Goal: Book appointment/travel/reservation

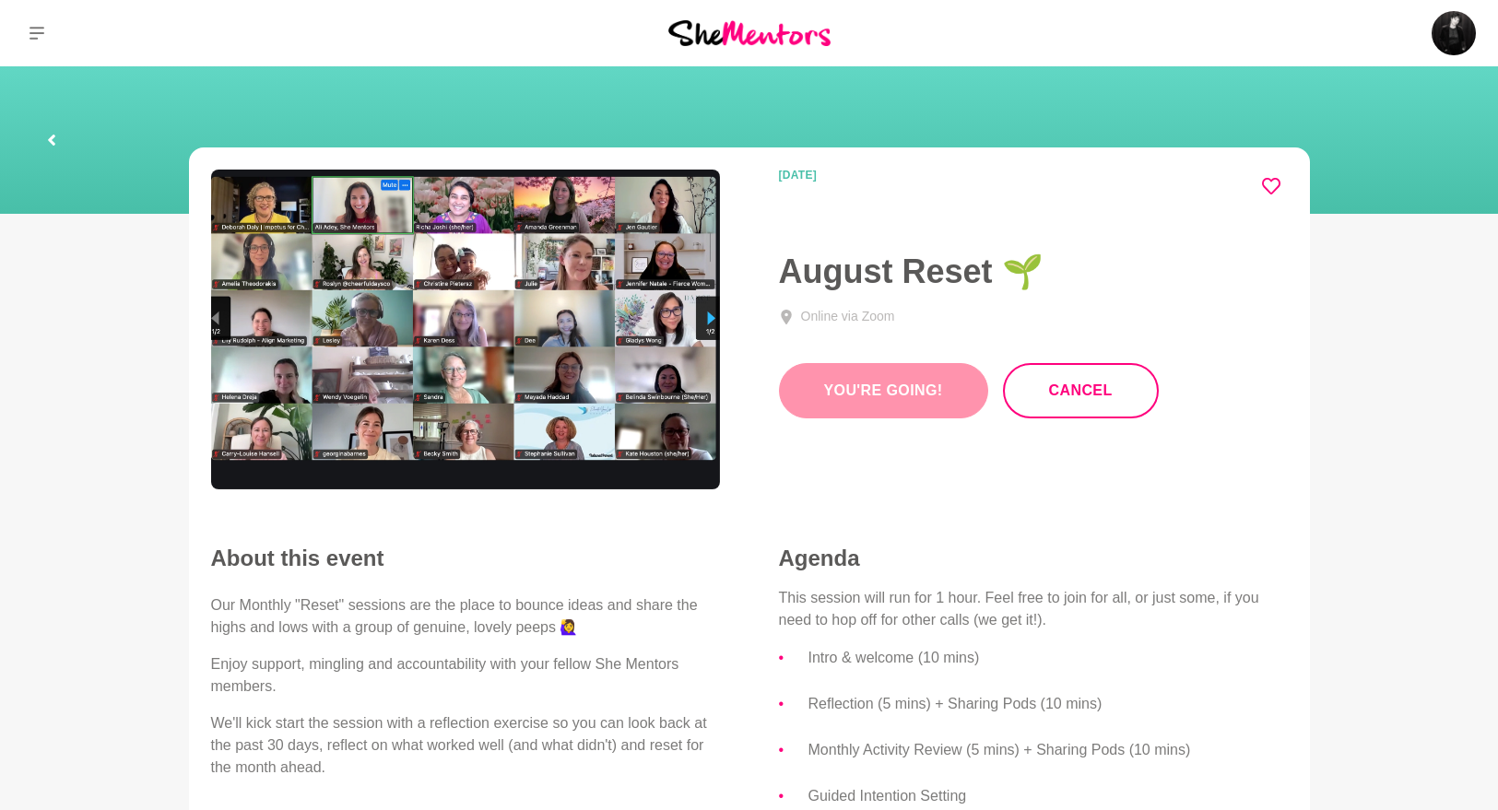
click at [1277, 182] on icon at bounding box center [1271, 186] width 18 height 18
click at [718, 39] on img at bounding box center [749, 32] width 162 height 25
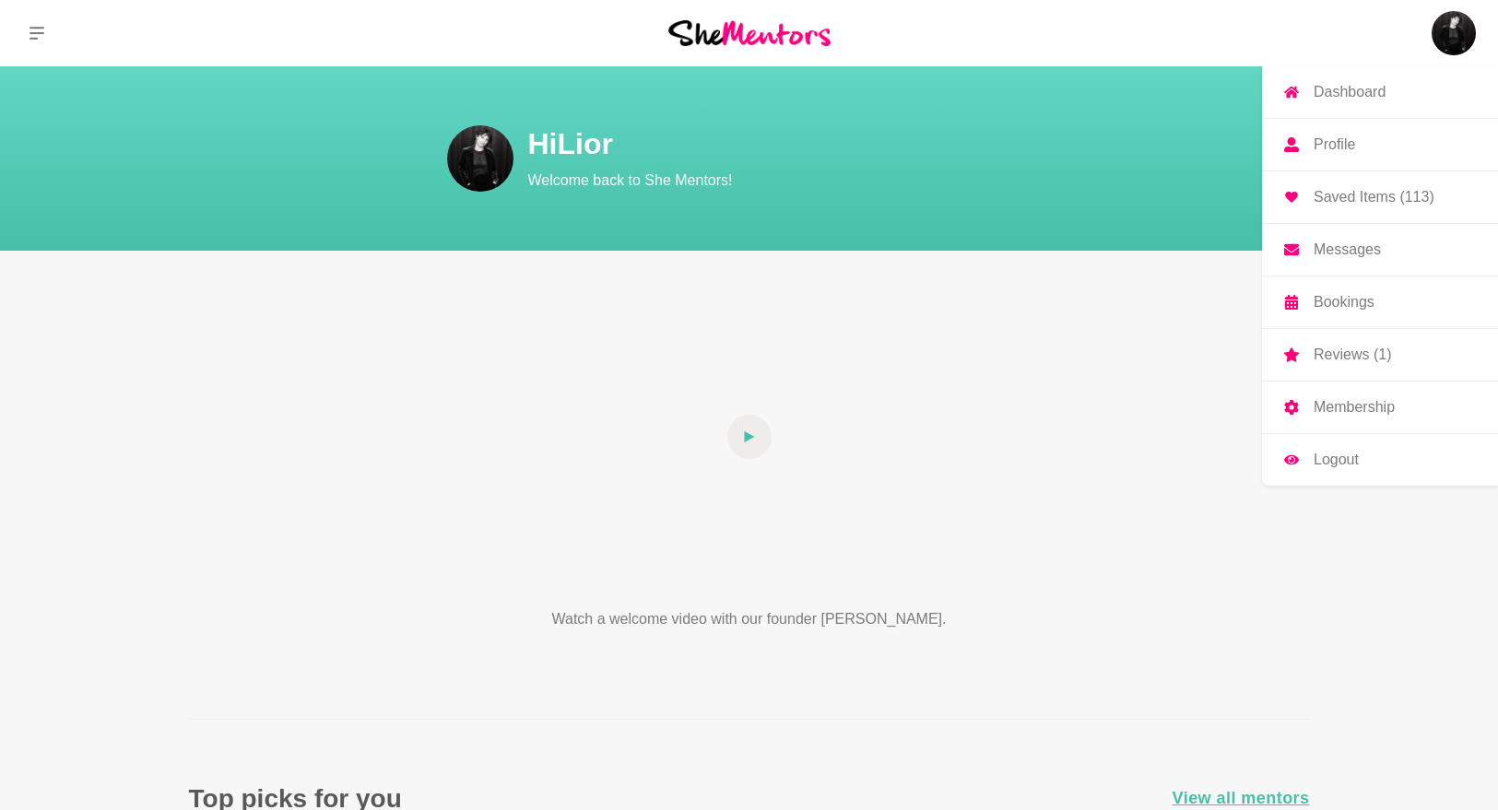
click at [1449, 35] on img at bounding box center [1454, 33] width 44 height 44
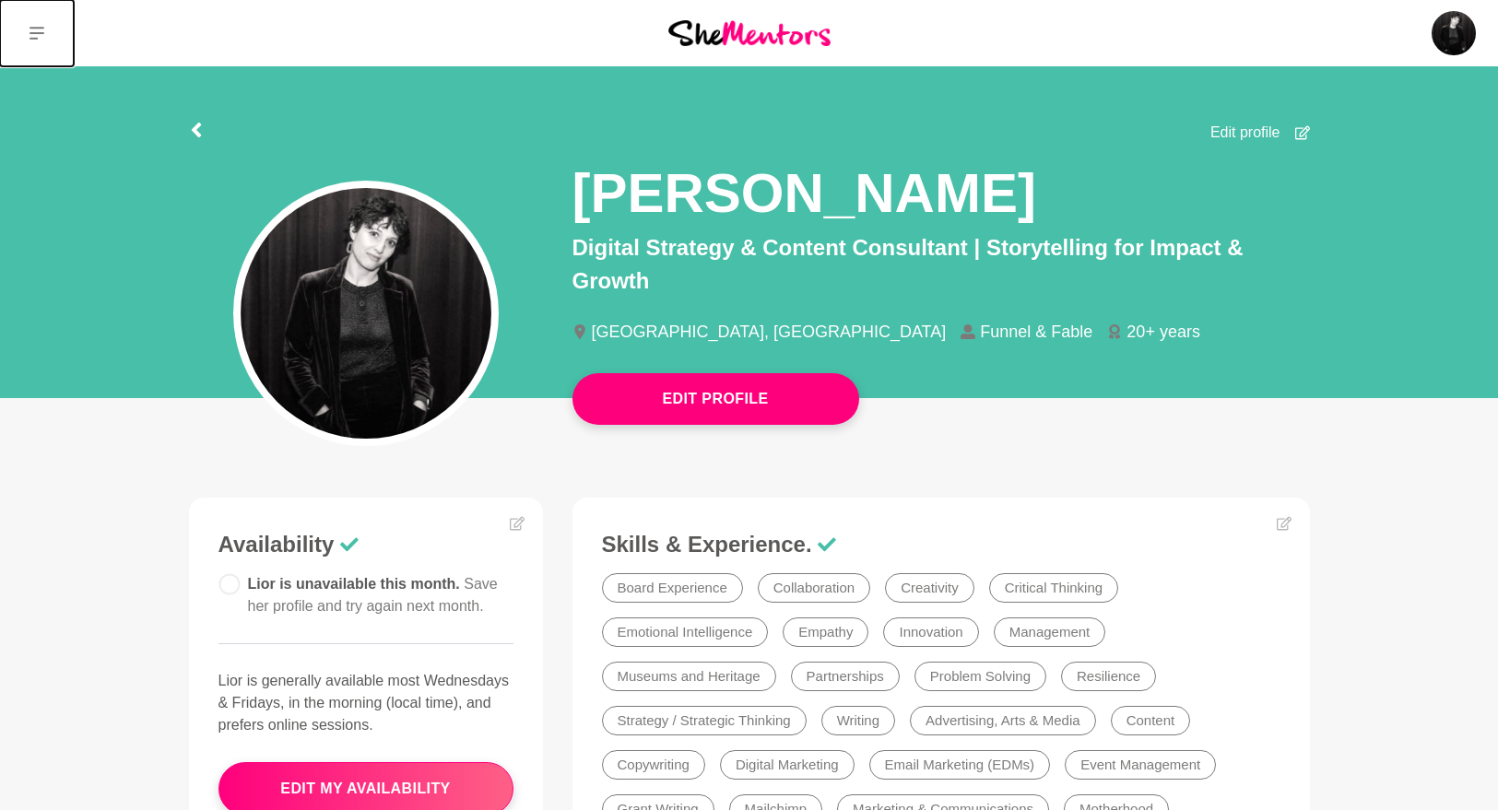
click at [53, 30] on button at bounding box center [37, 33] width 74 height 66
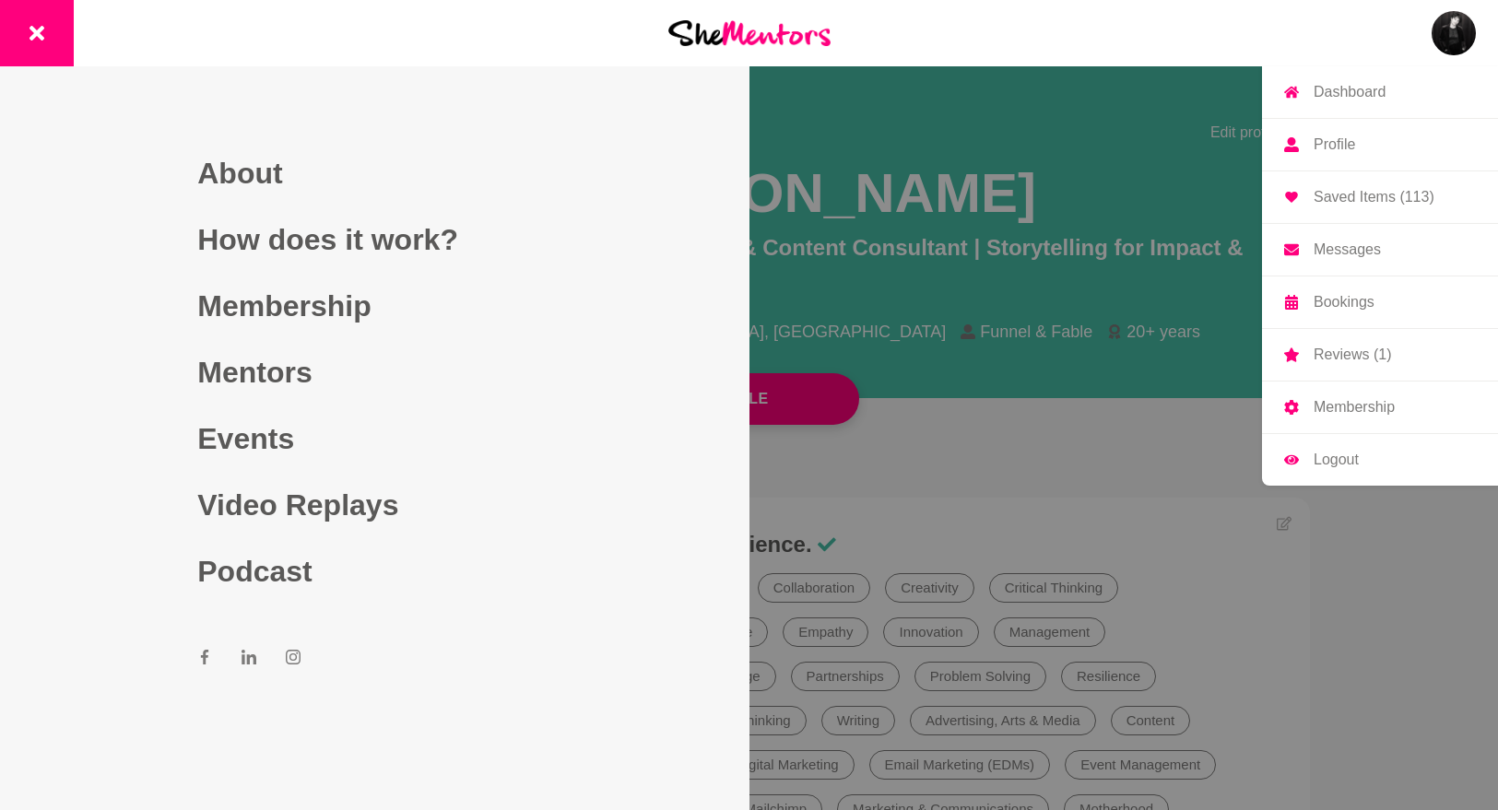
click at [1455, 30] on img at bounding box center [1454, 33] width 44 height 44
click at [1333, 249] on p "Messages" at bounding box center [1347, 249] width 67 height 15
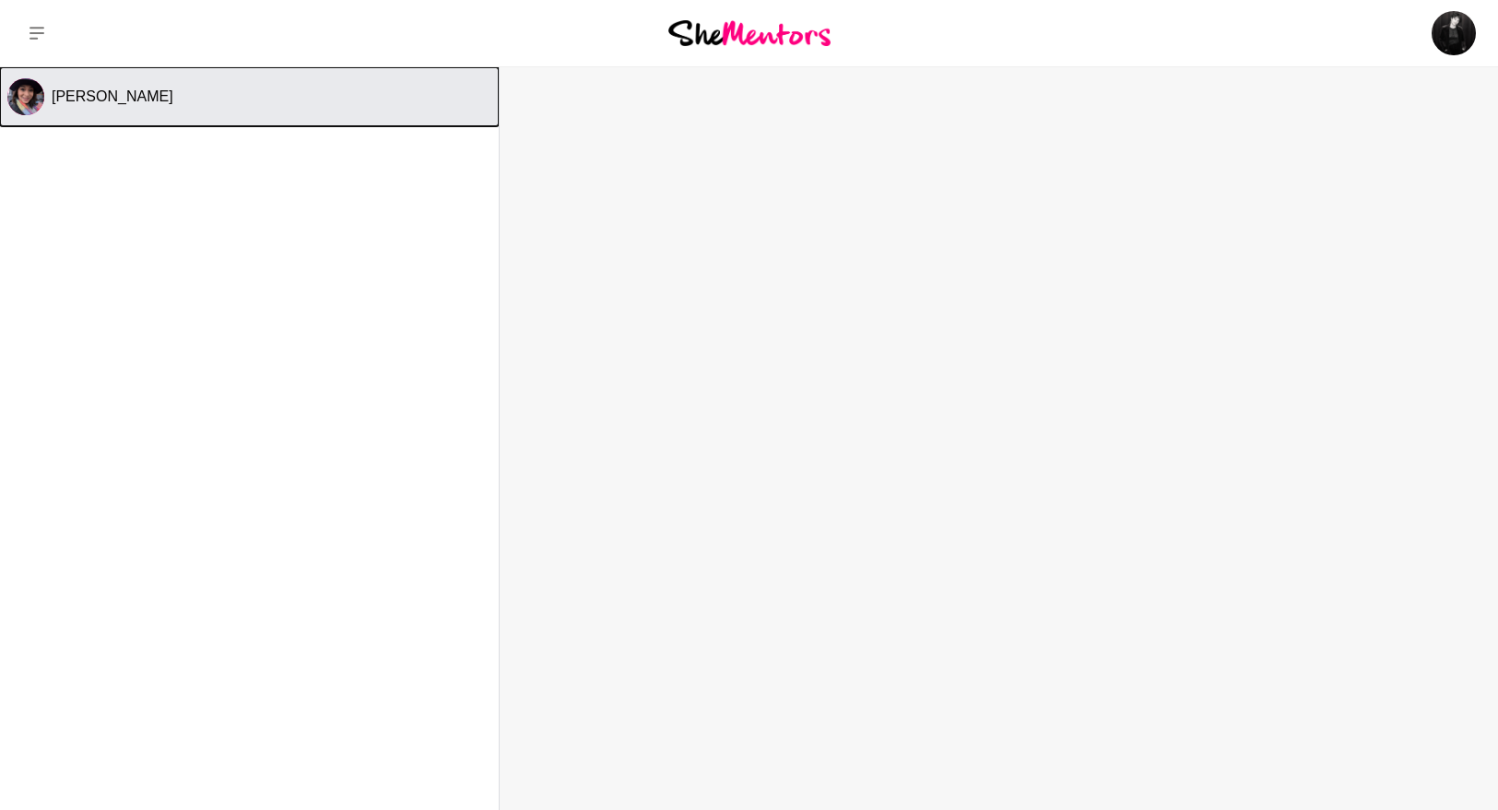
click at [212, 98] on div "[PERSON_NAME]" at bounding box center [272, 97] width 440 height 18
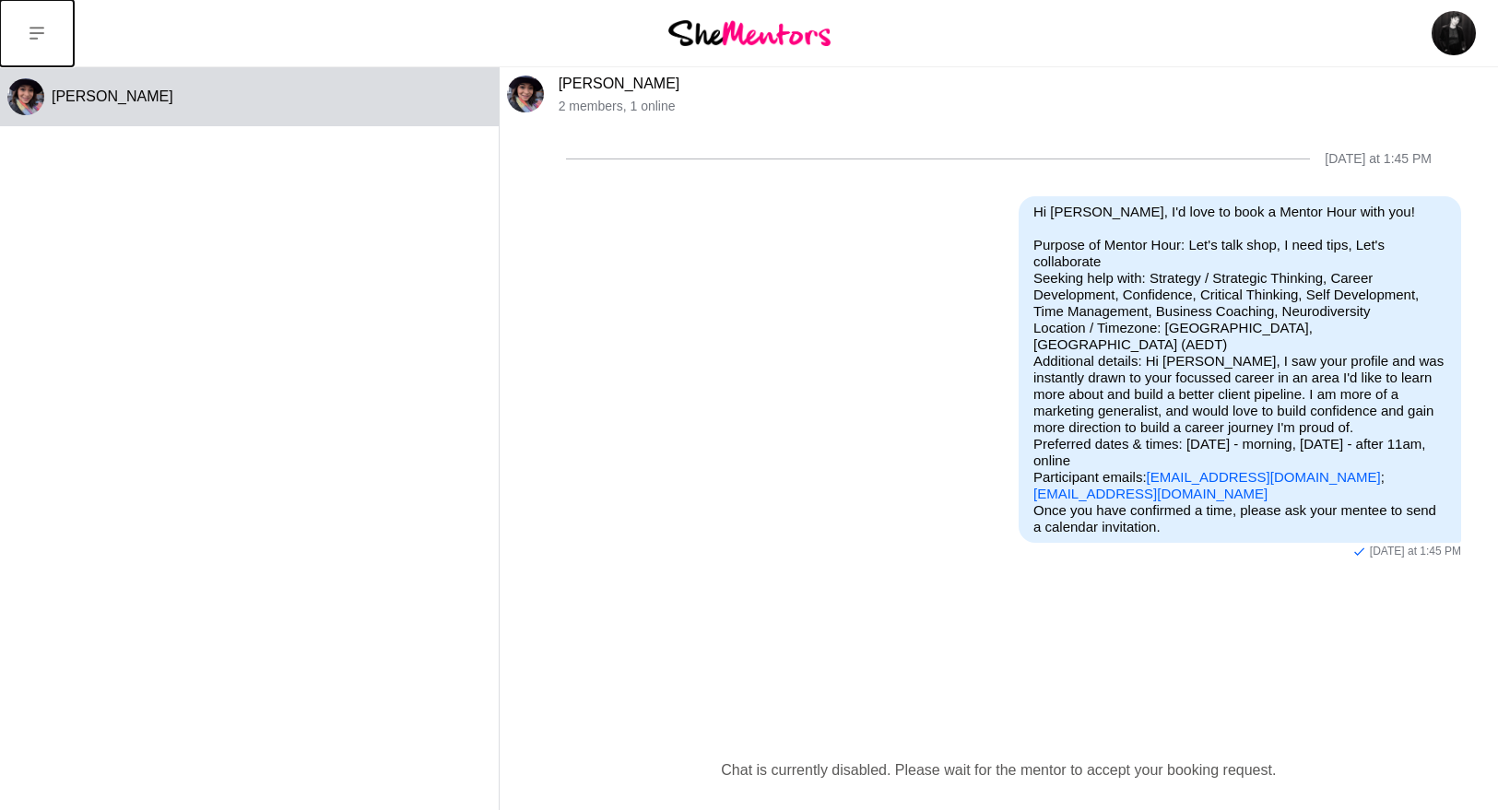
click at [42, 29] on icon at bounding box center [37, 33] width 15 height 13
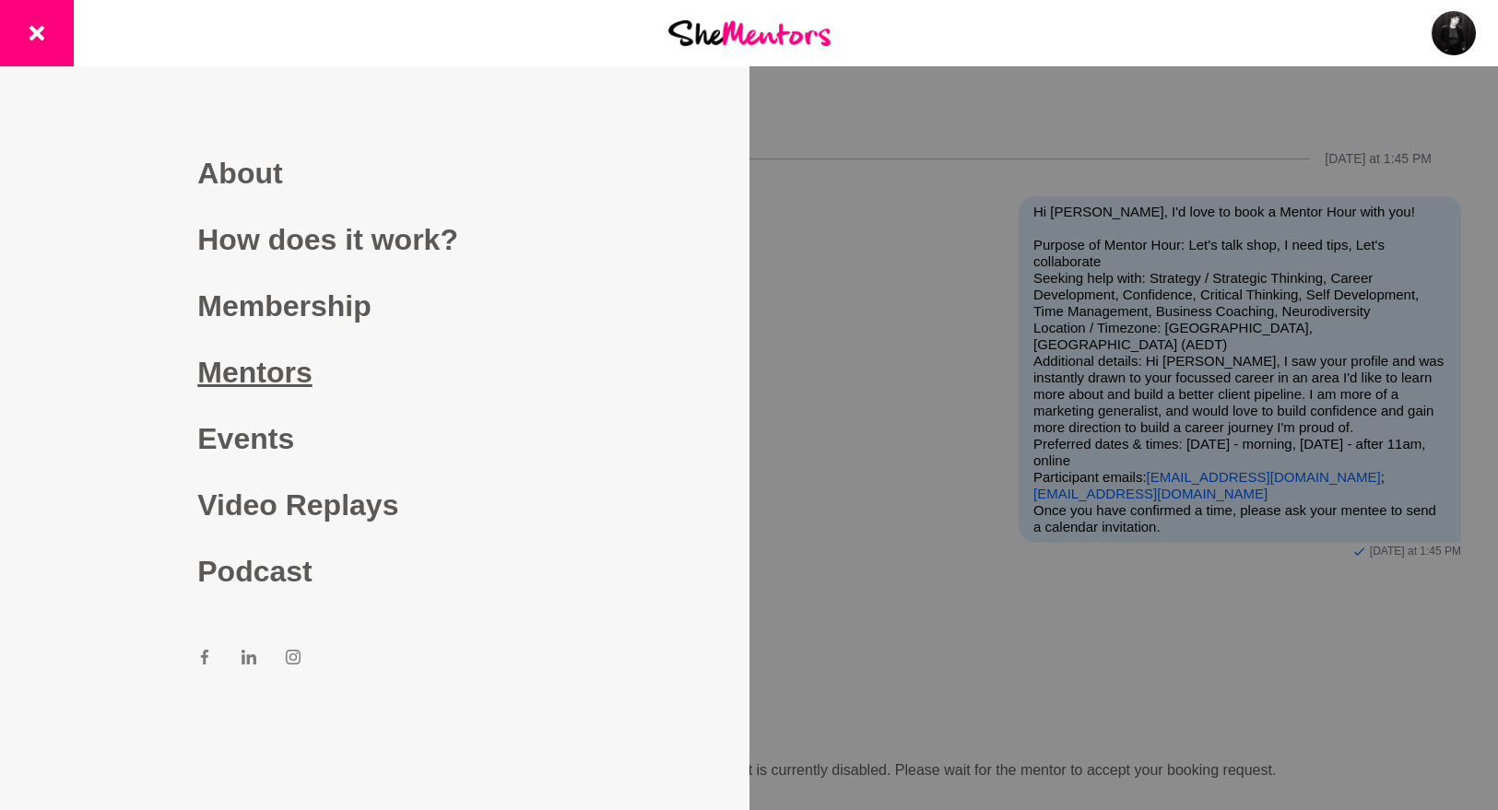
click at [277, 374] on link "Mentors" at bounding box center [374, 372] width 354 height 66
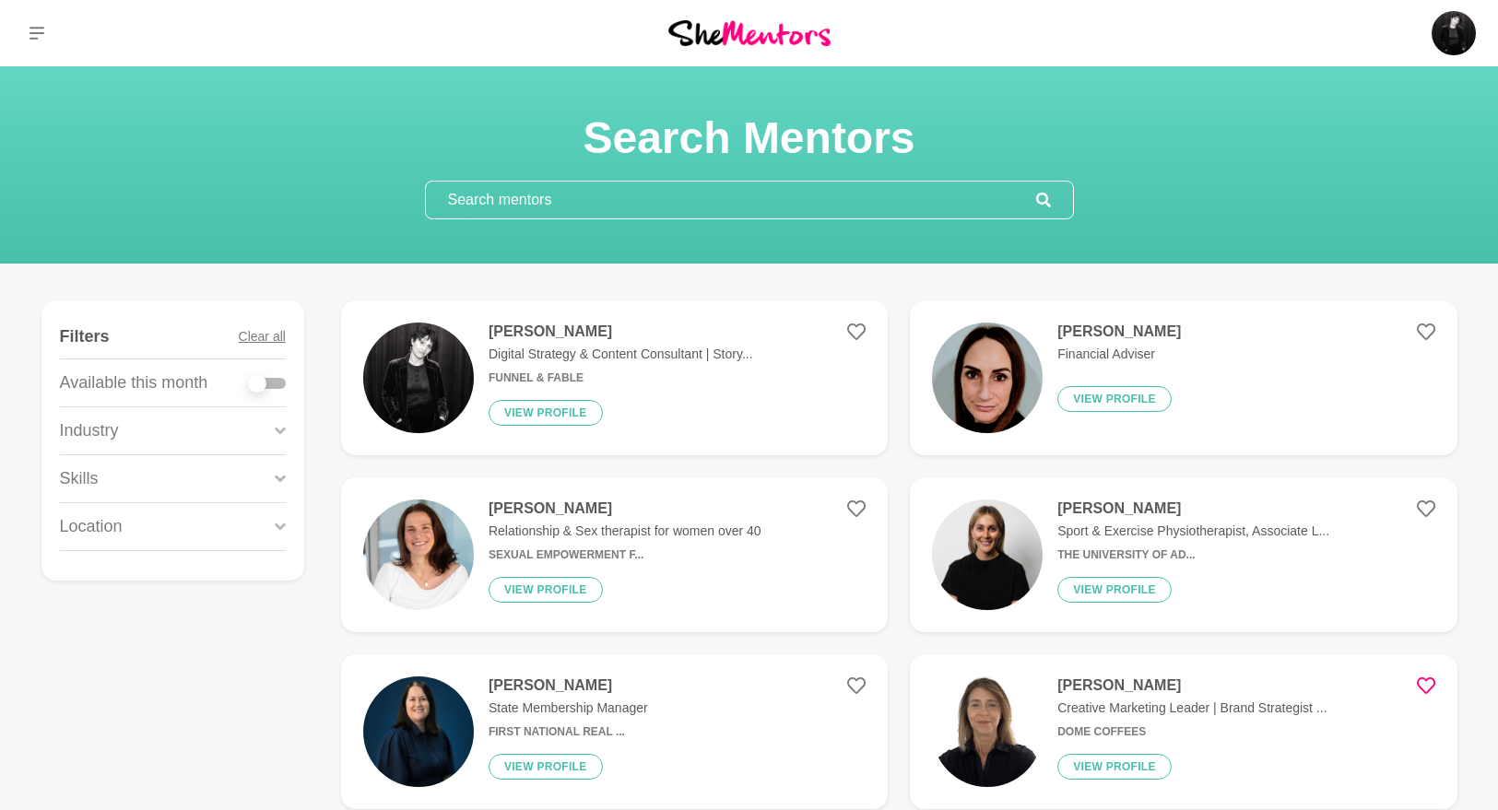
click at [566, 195] on input "text" at bounding box center [731, 200] width 610 height 37
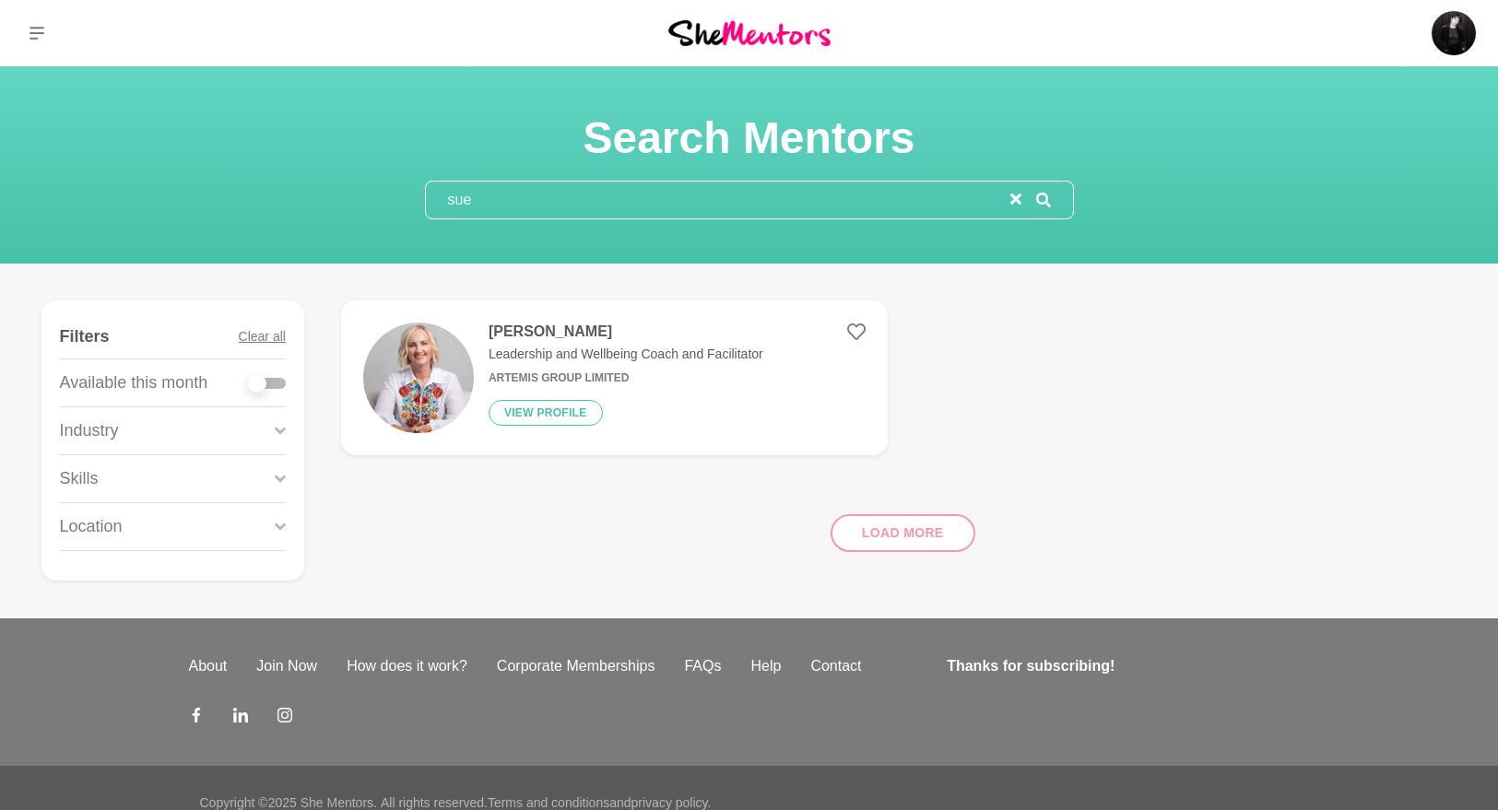
type input "sue"
click at [922, 538] on div "Load more" at bounding box center [899, 526] width 1117 height 112
click at [886, 530] on div "Load more" at bounding box center [899, 526] width 1117 height 112
click at [254, 486] on div "Skills" at bounding box center [173, 478] width 226 height 47
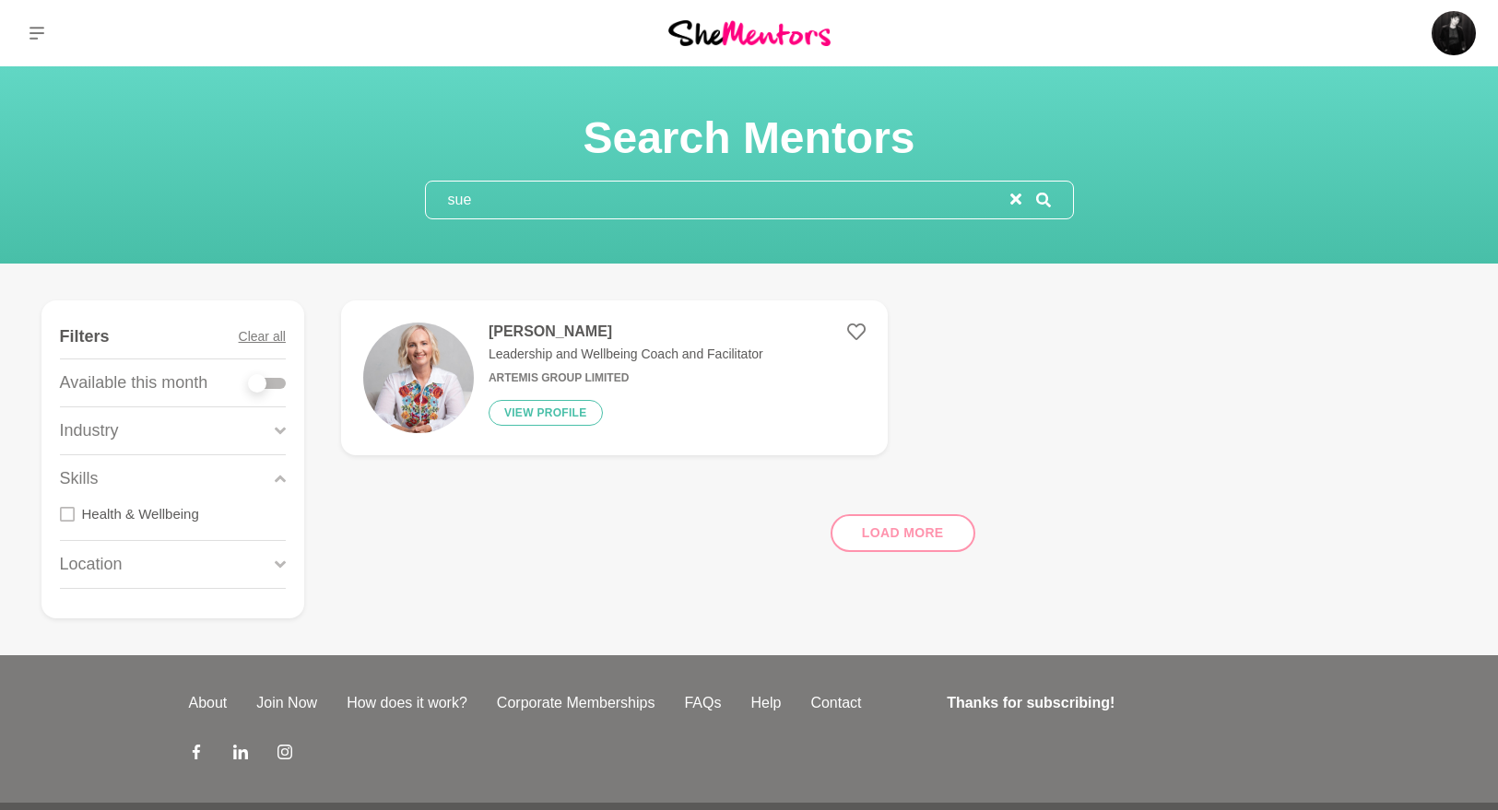
click at [258, 436] on div "Industry" at bounding box center [173, 431] width 226 height 47
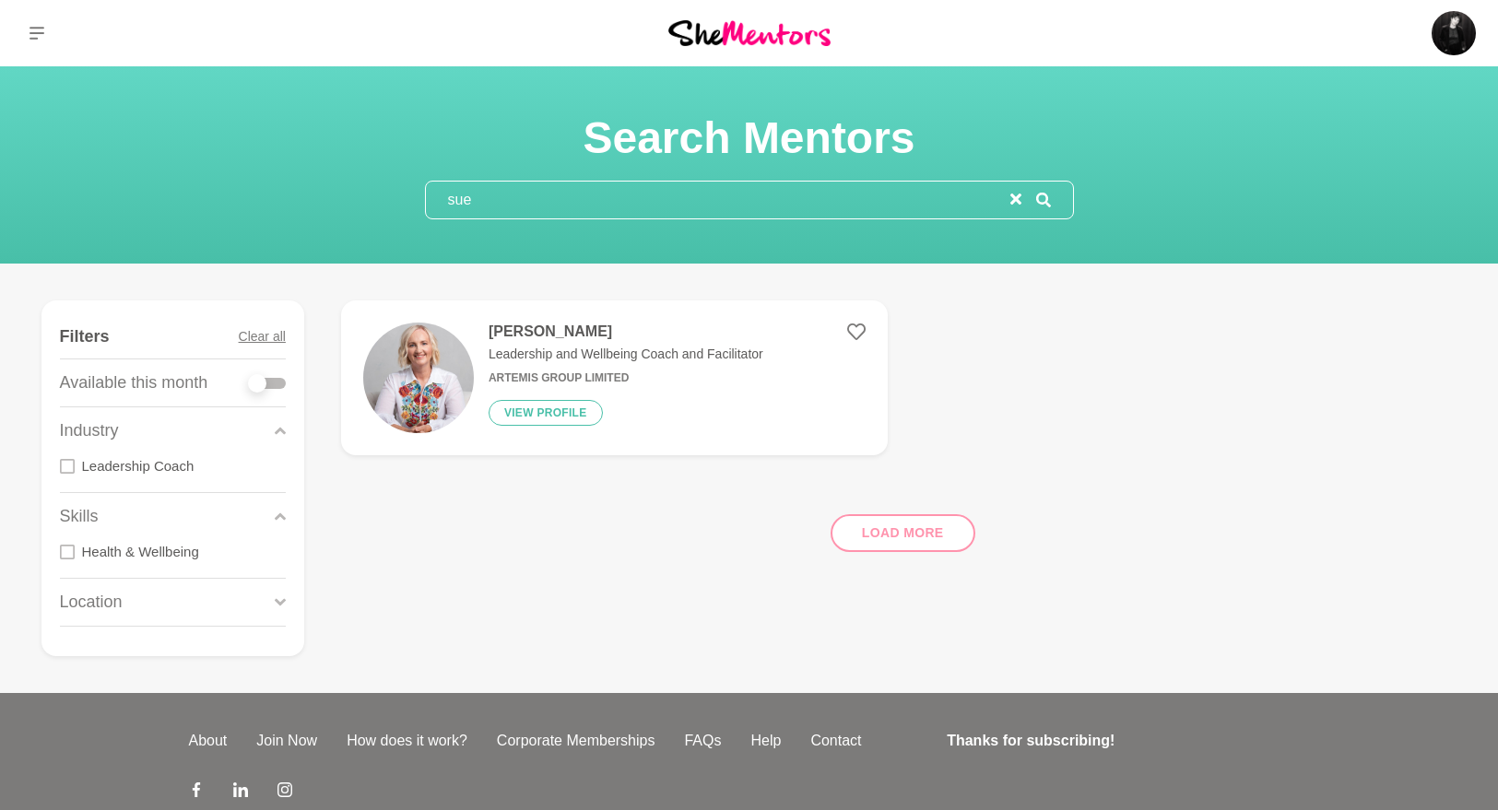
click at [1024, 199] on div "sue" at bounding box center [749, 200] width 649 height 39
click at [1014, 195] on icon "reset" at bounding box center [1016, 199] width 11 height 11
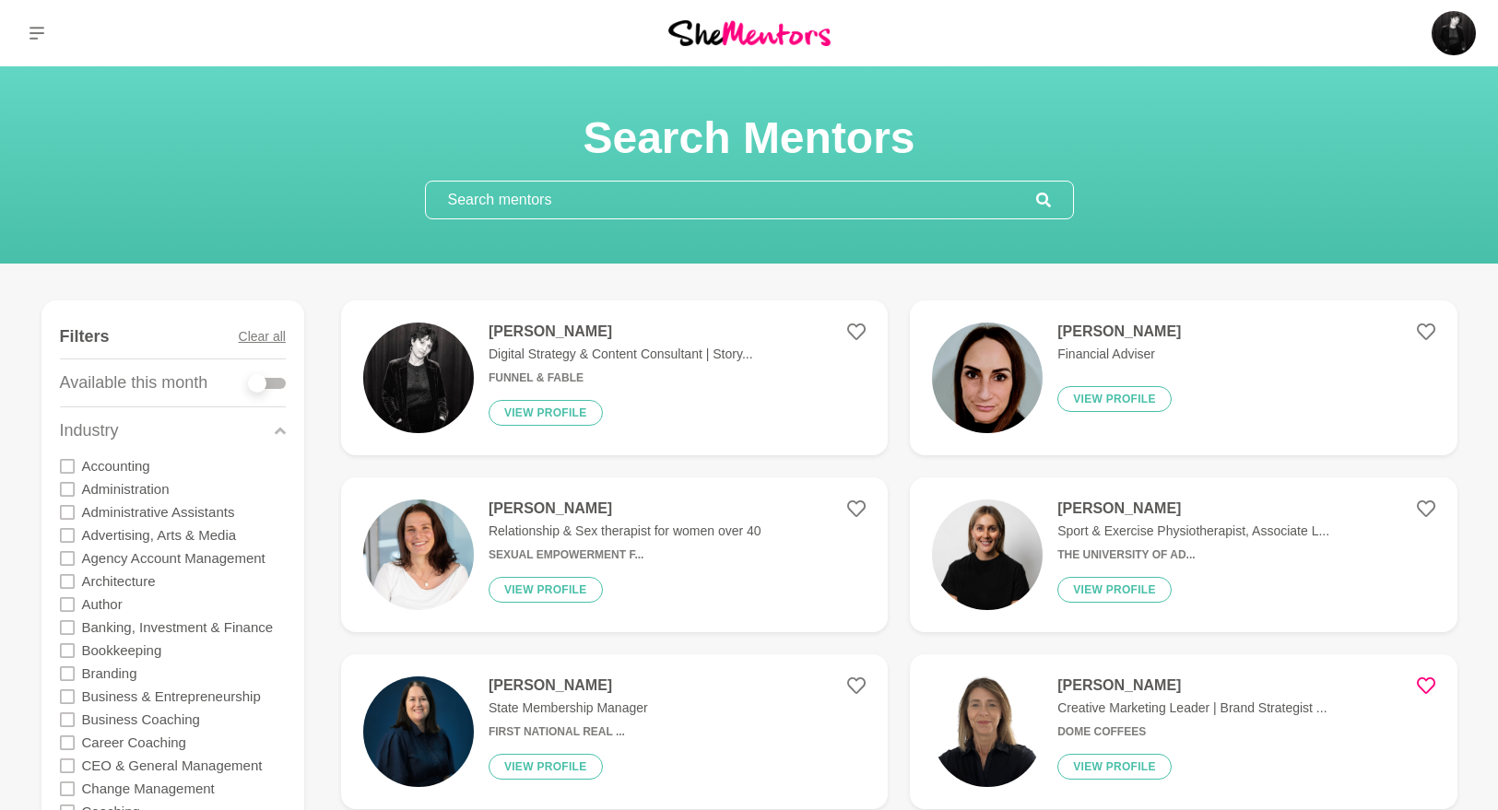
click at [670, 199] on input "text" at bounding box center [731, 200] width 610 height 37
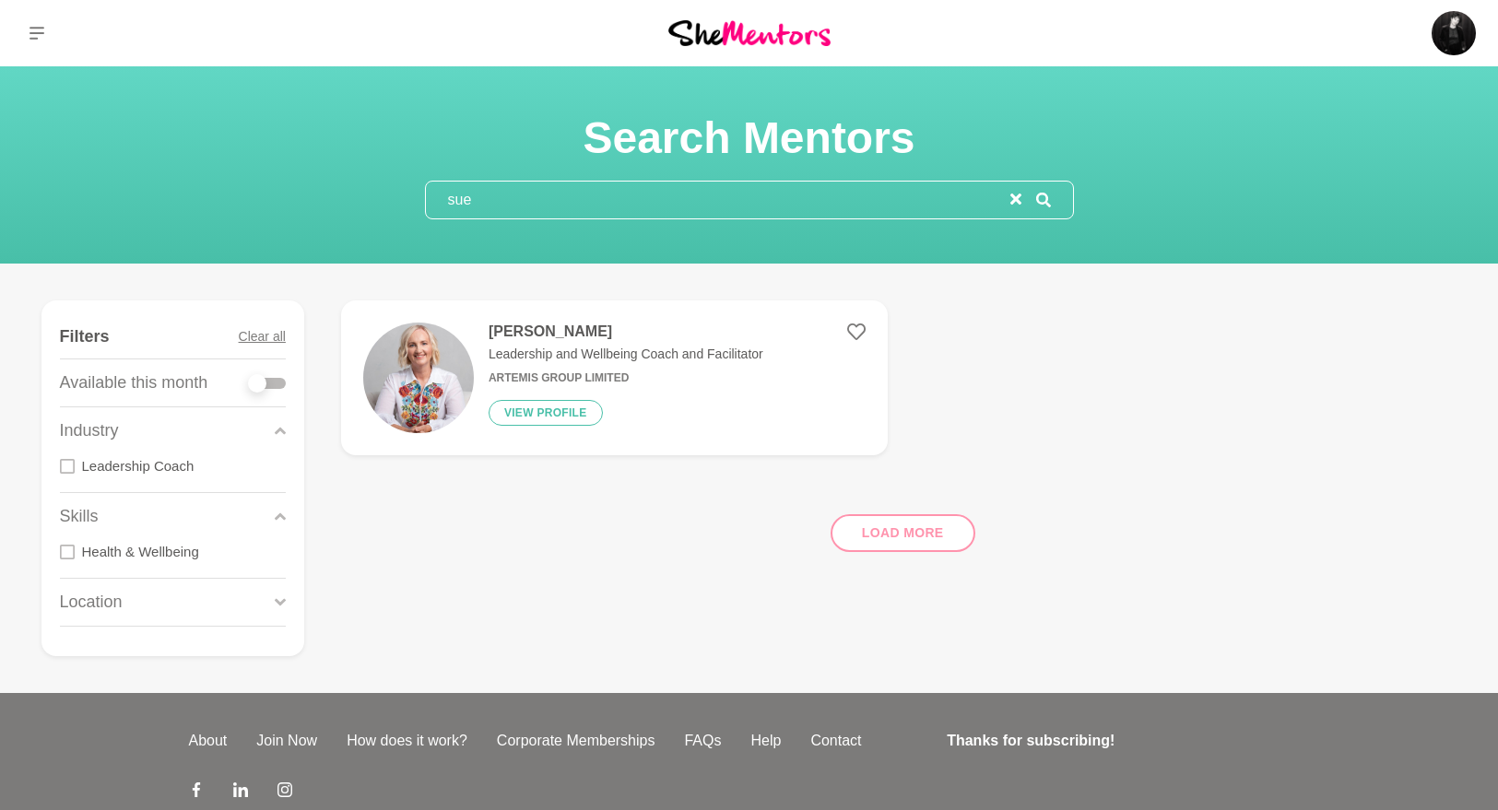
type input "sue"
click at [1020, 196] on icon "reset" at bounding box center [1016, 199] width 11 height 11
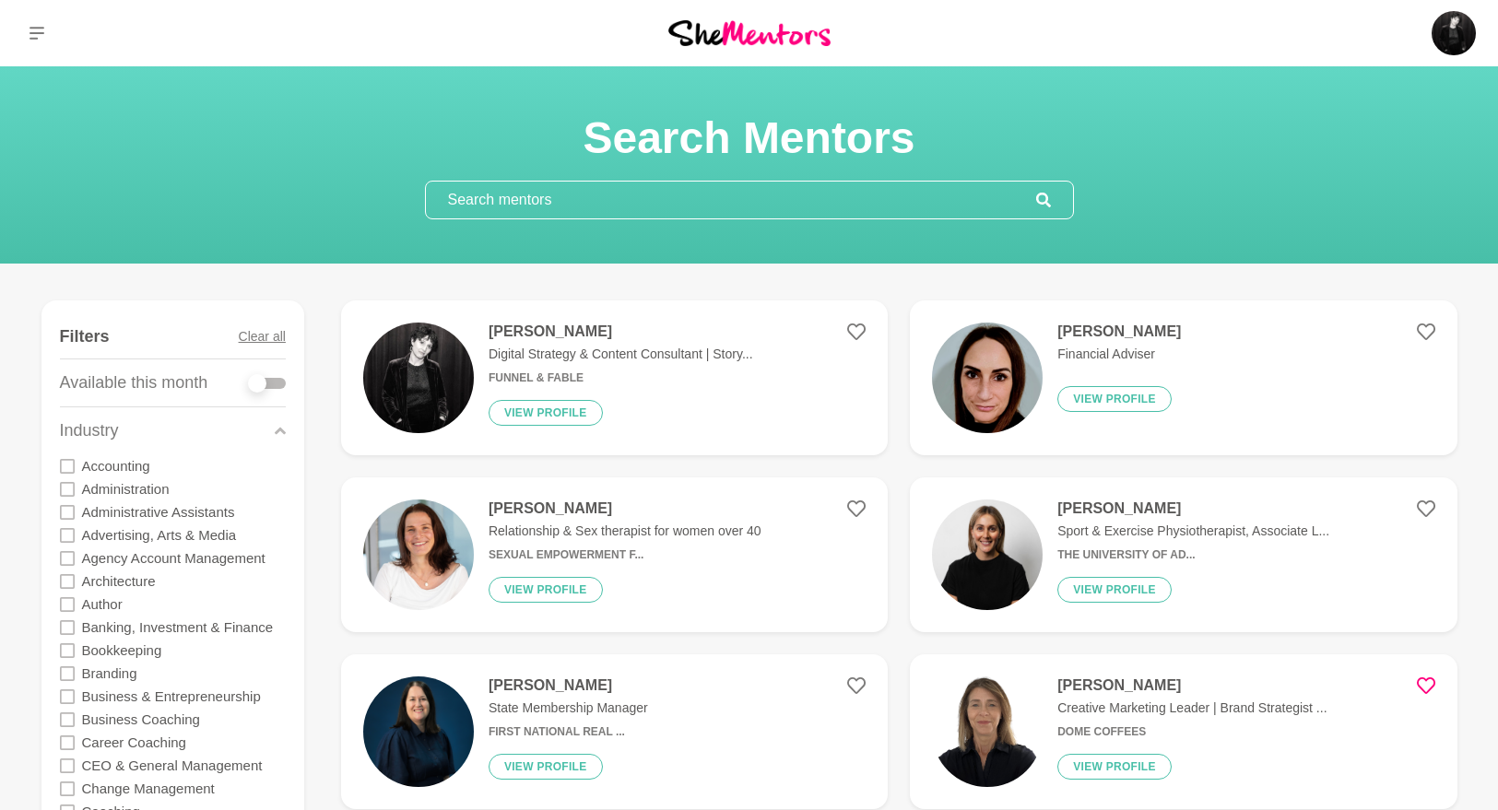
click at [855, 193] on input "text" at bounding box center [731, 200] width 610 height 37
click at [856, 209] on input "text" at bounding box center [731, 200] width 610 height 37
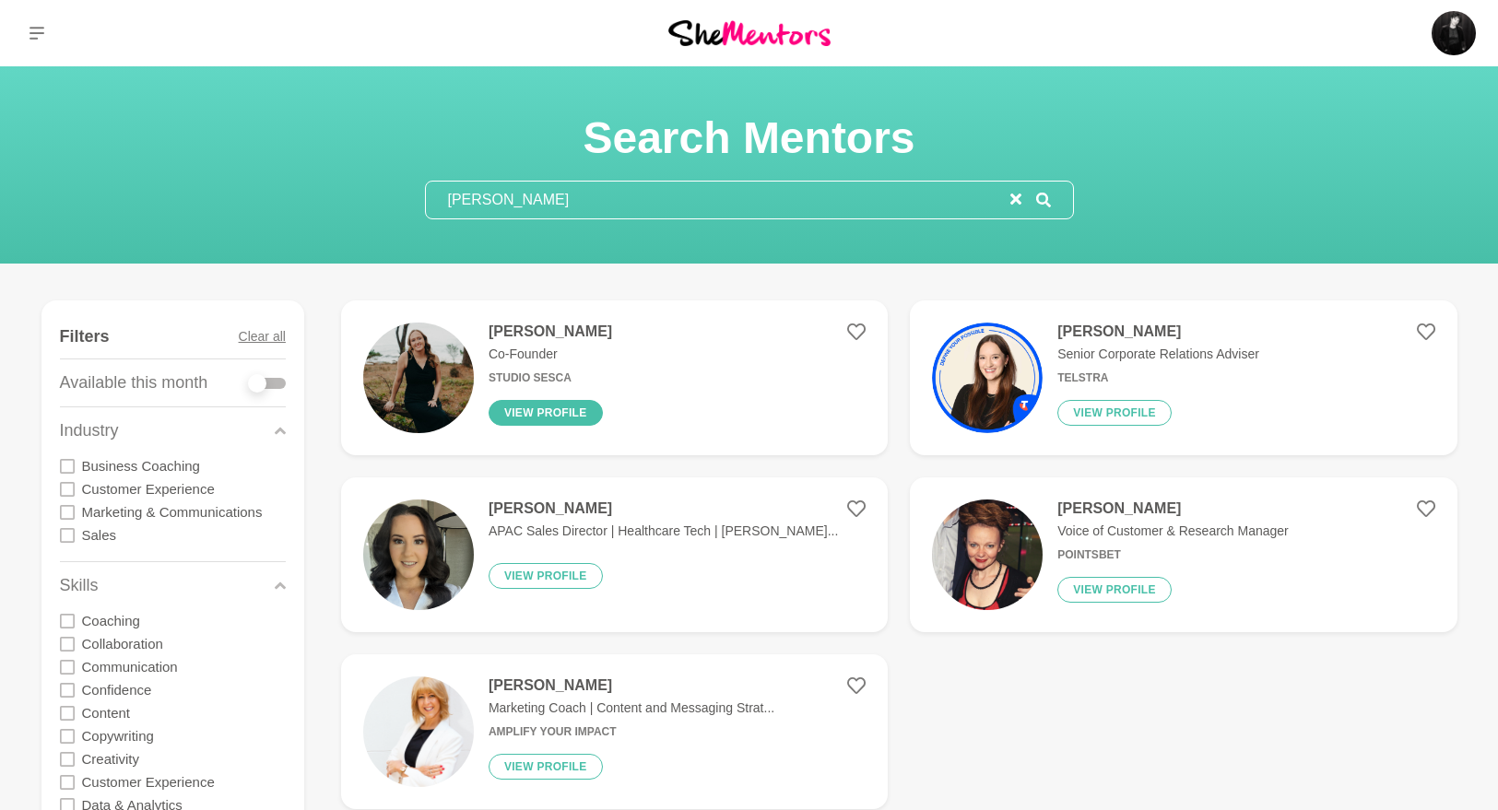
type input "[PERSON_NAME]"
click at [546, 403] on button "View profile" at bounding box center [546, 413] width 114 height 26
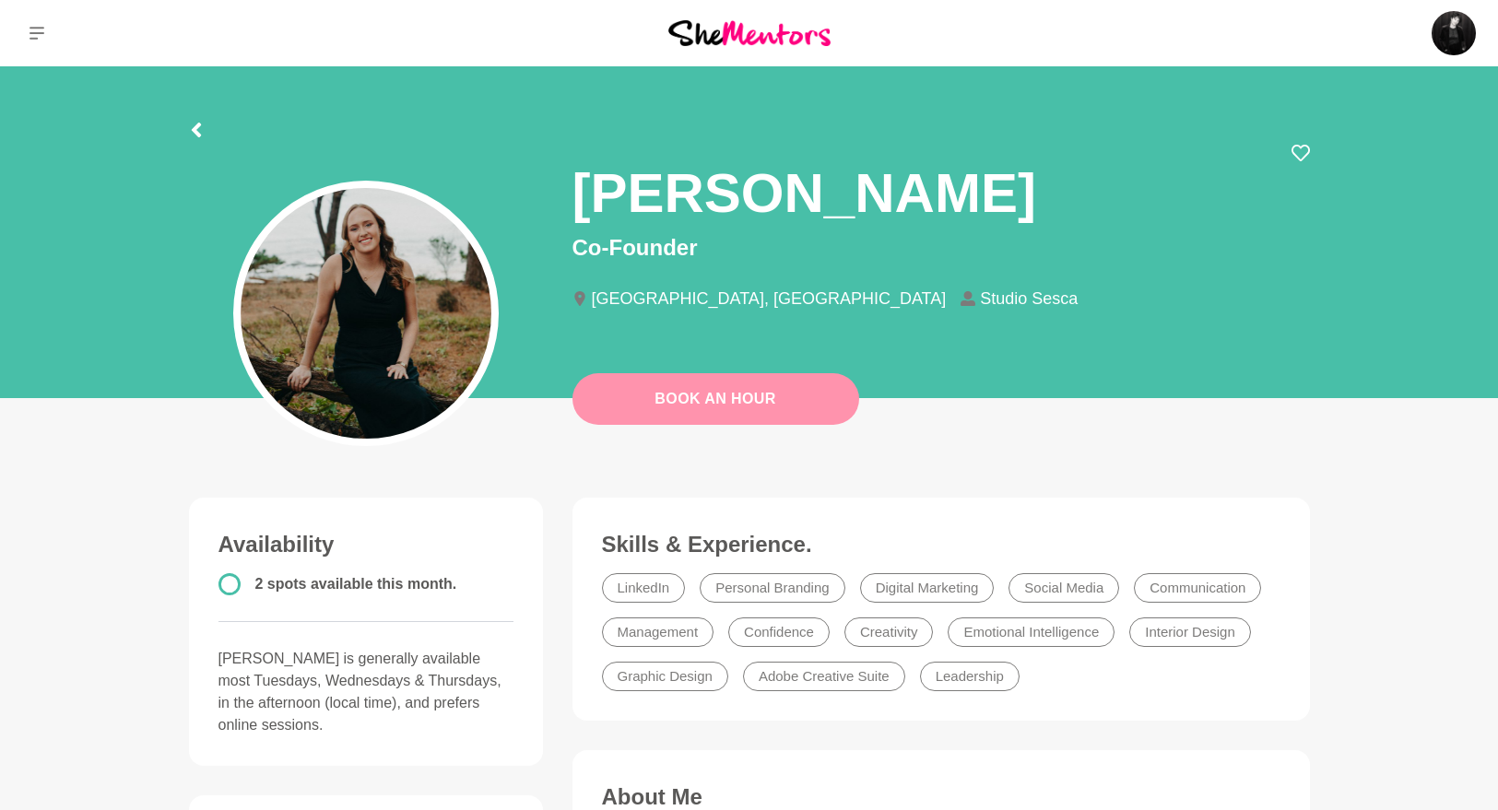
click at [732, 413] on button "Book An Hour" at bounding box center [716, 399] width 287 height 52
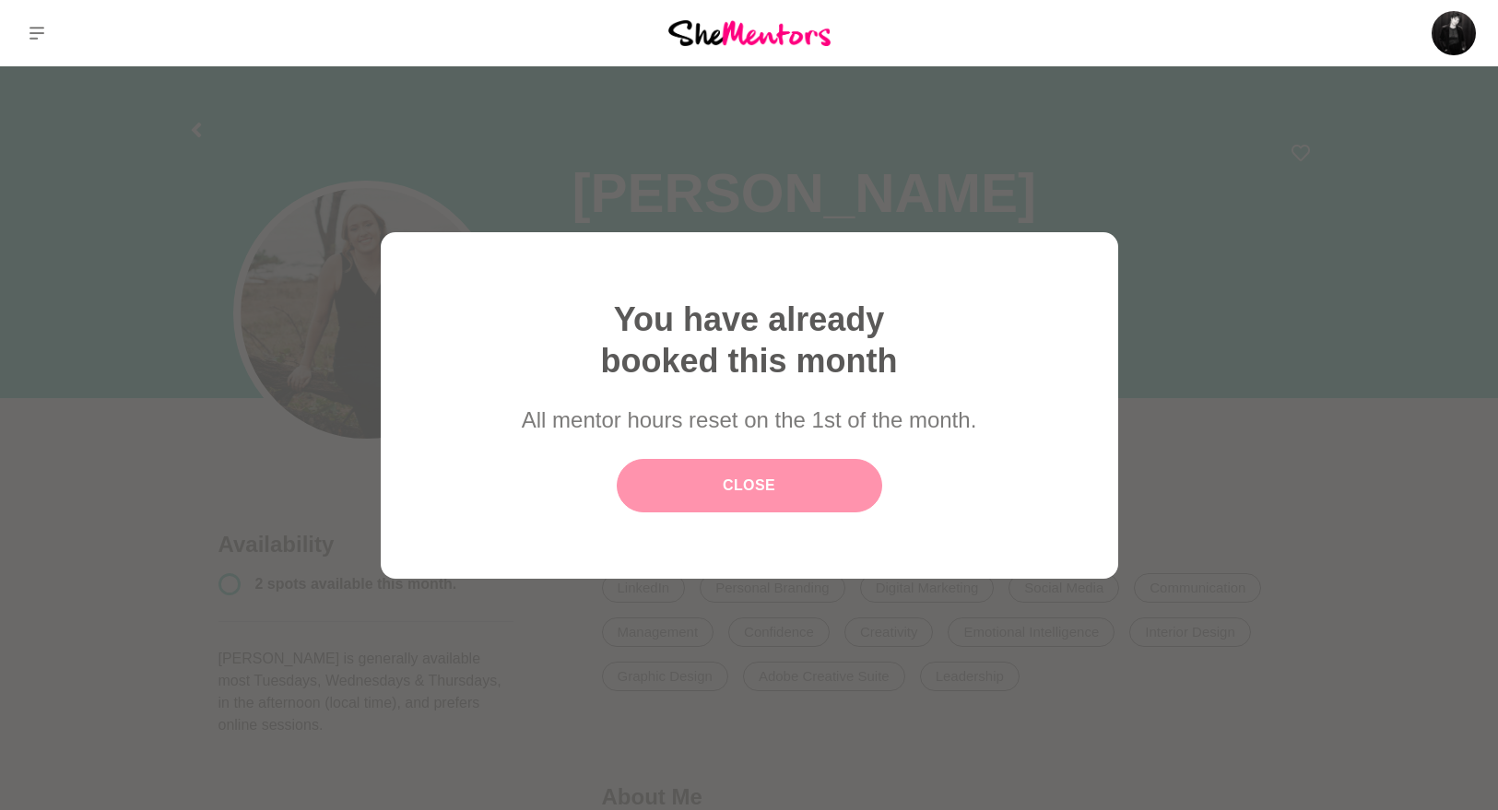
click at [769, 468] on link "Close" at bounding box center [750, 485] width 266 height 53
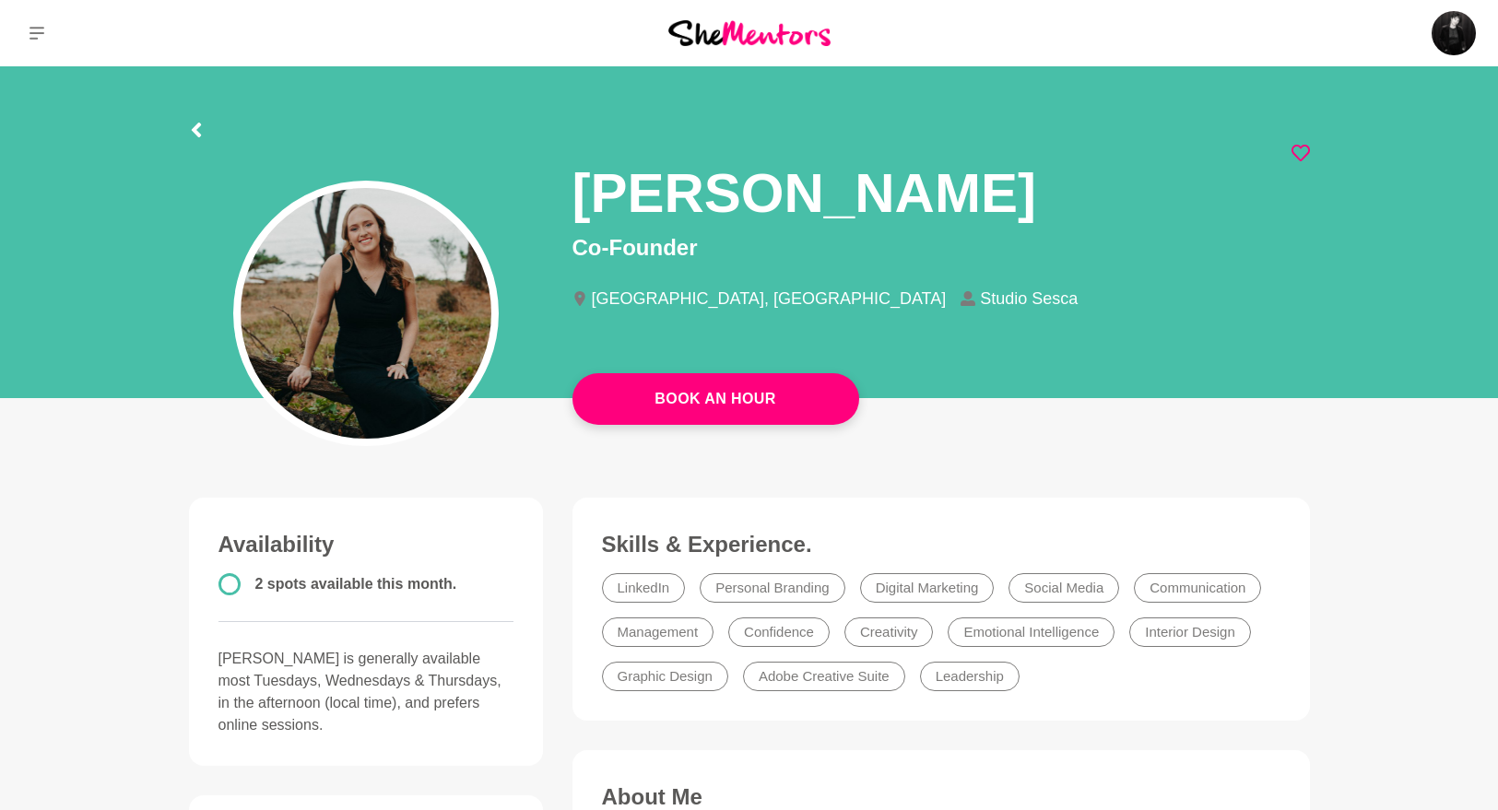
click at [1299, 148] on icon at bounding box center [1301, 153] width 18 height 18
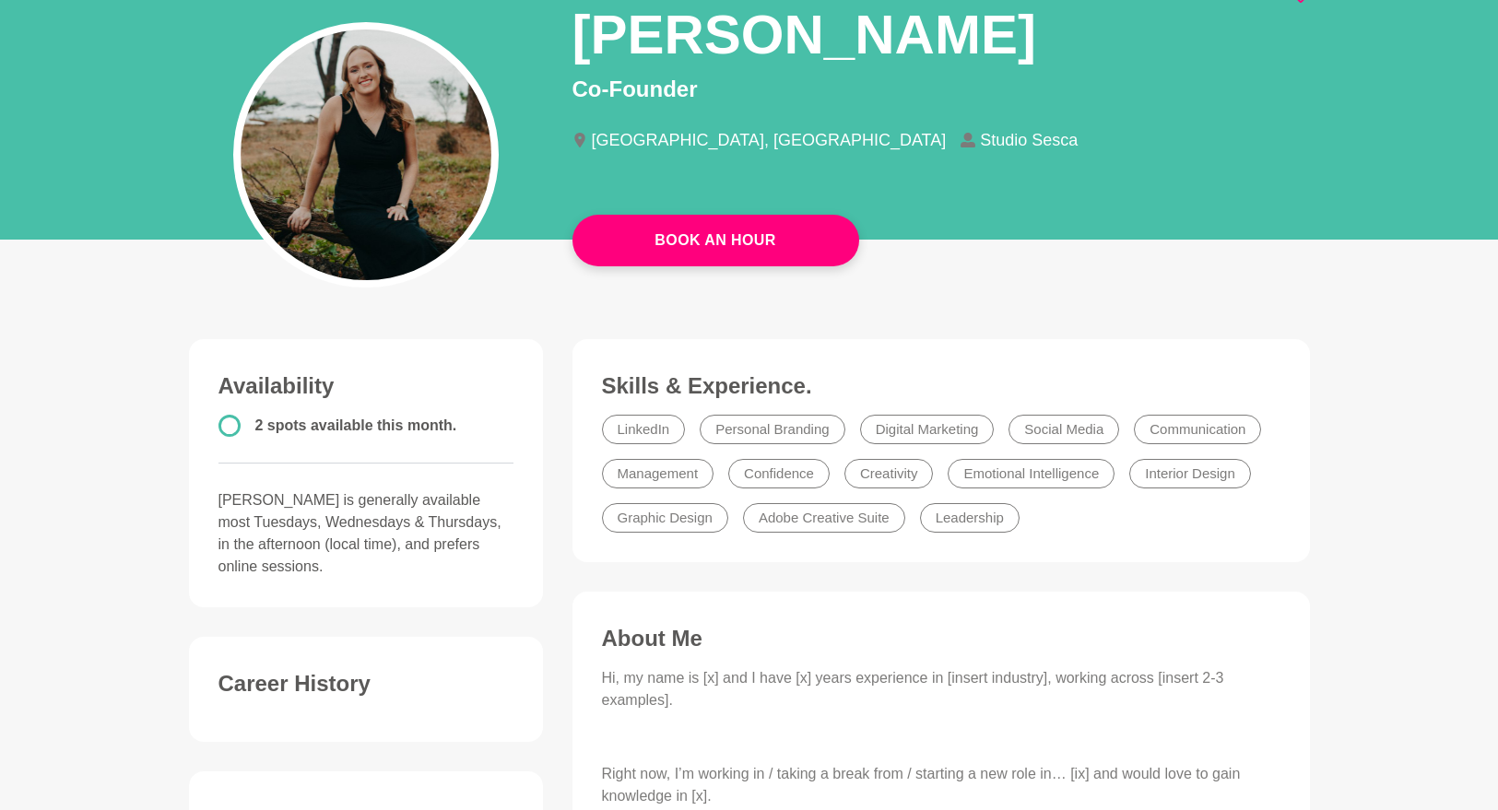
scroll to position [348, 0]
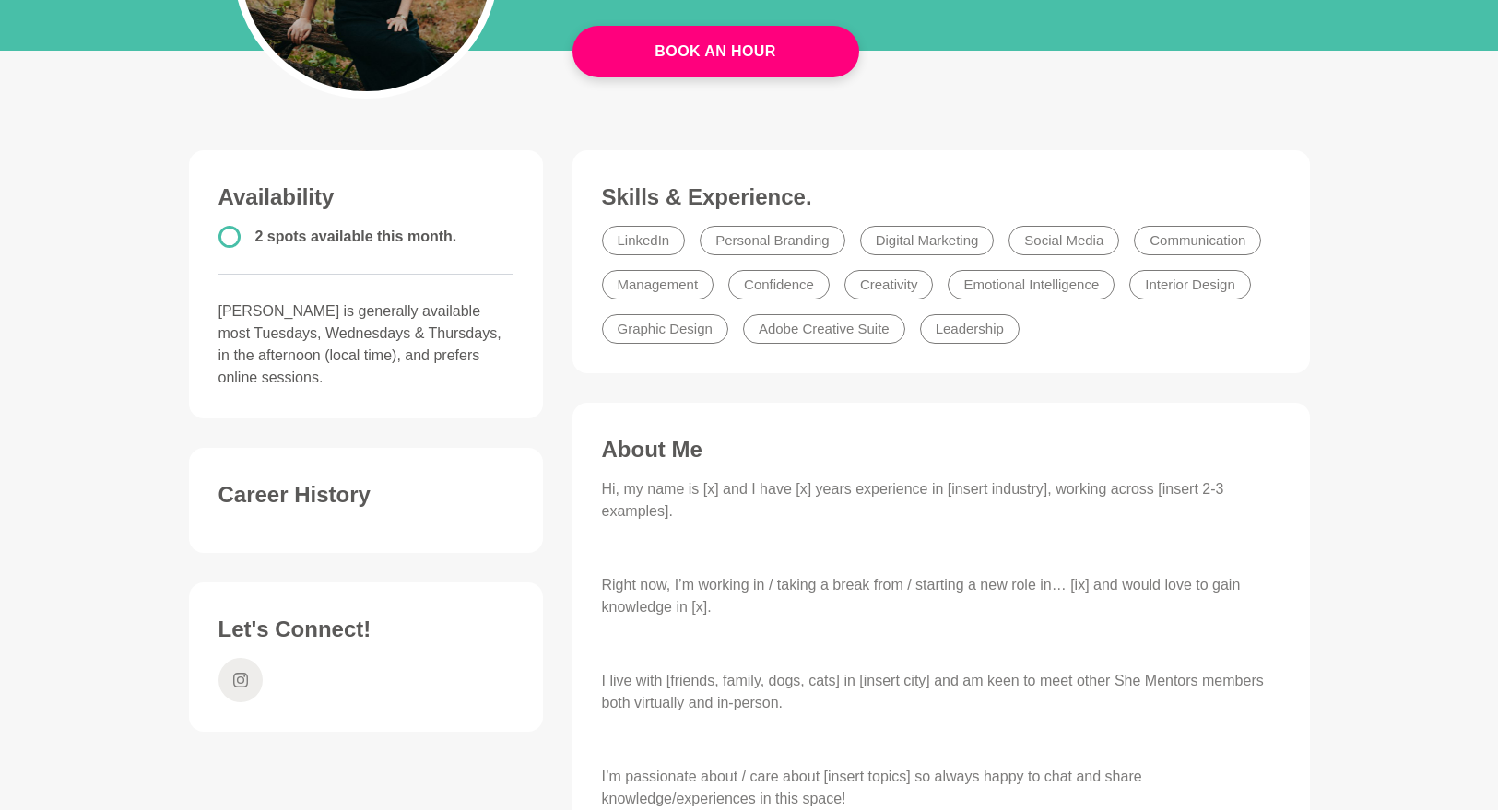
click at [243, 662] on icon at bounding box center [240, 680] width 15 height 44
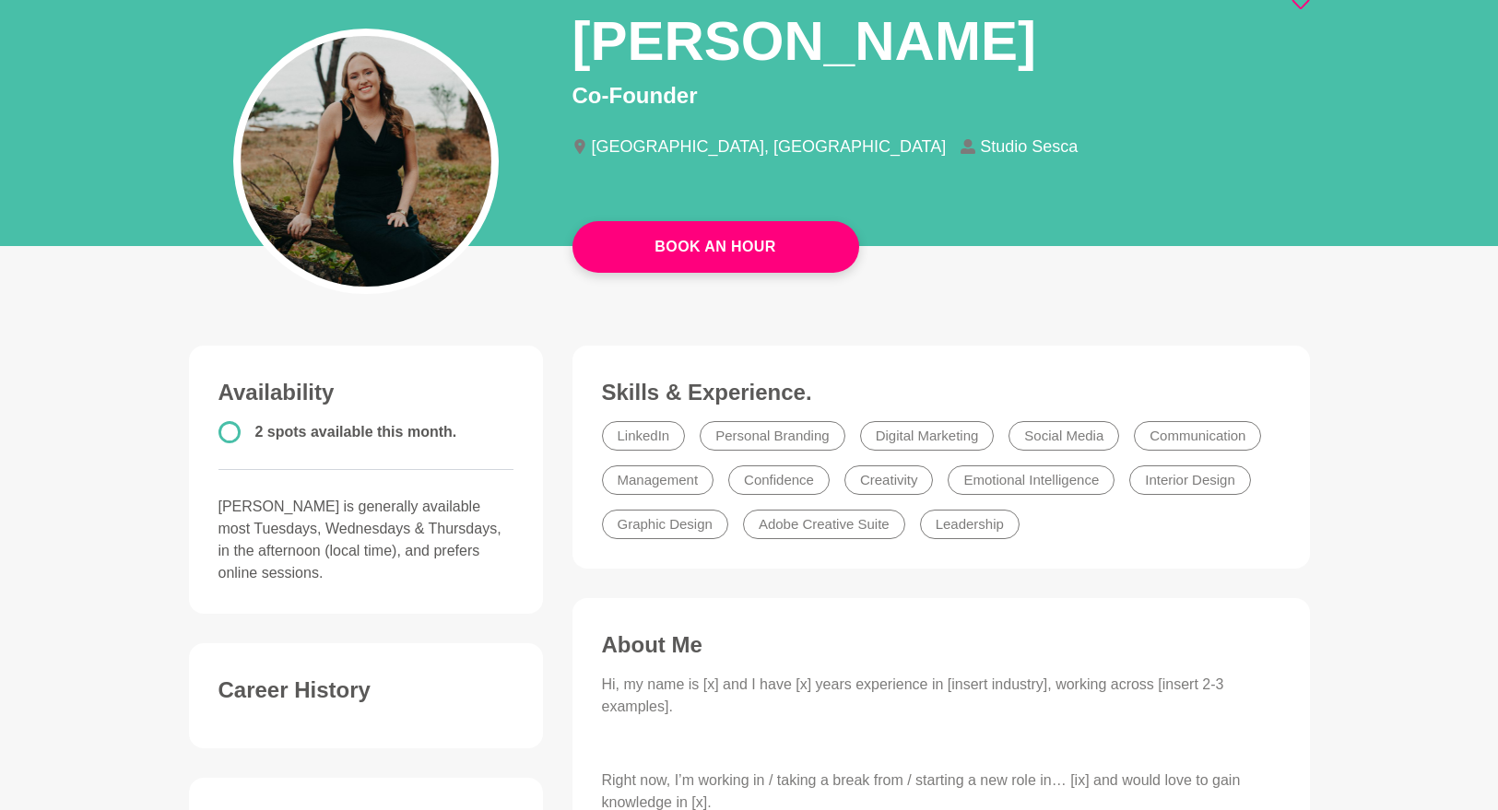
scroll to position [0, 0]
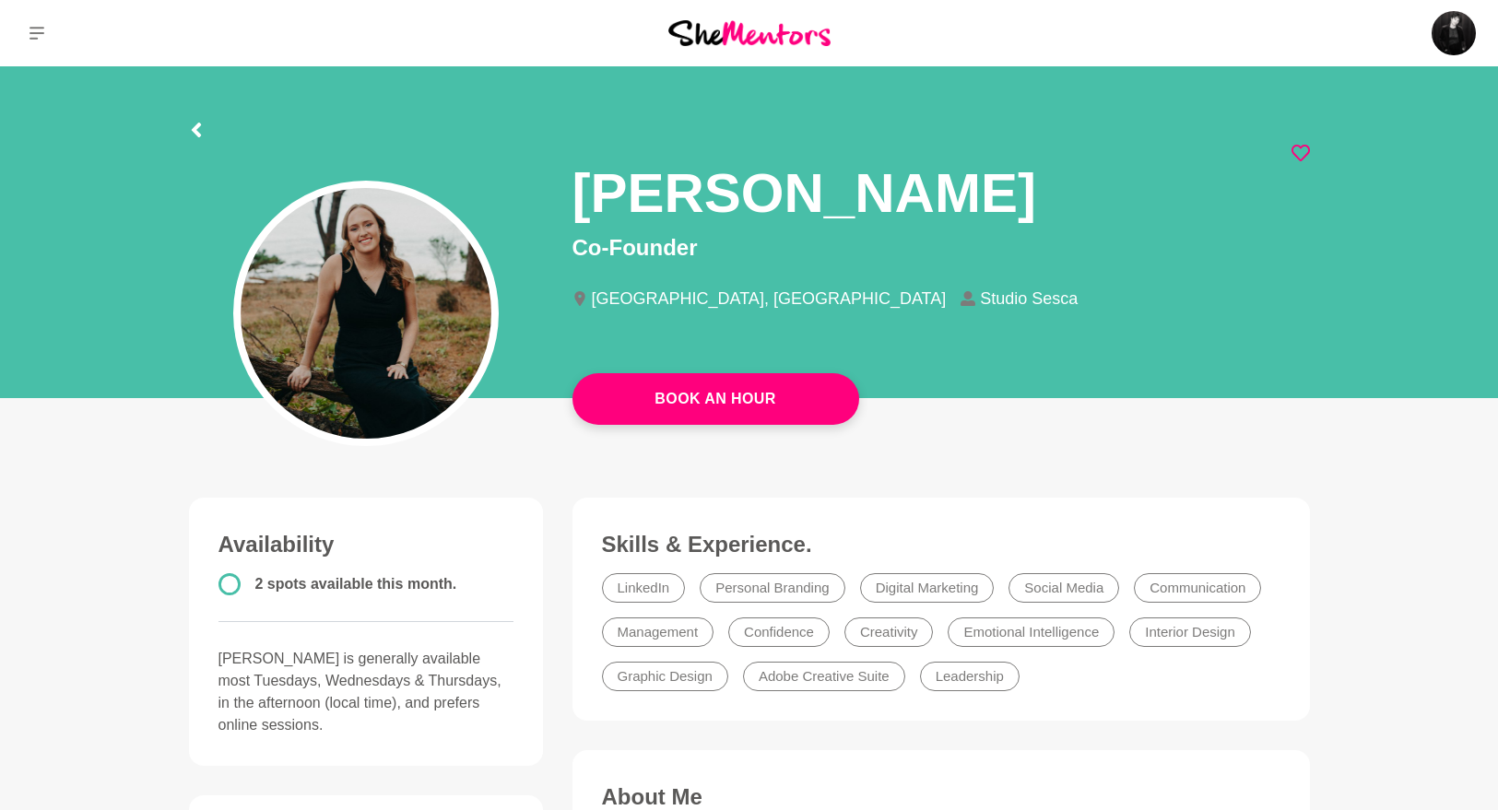
drag, startPoint x: 790, startPoint y: 295, endPoint x: 881, endPoint y: 297, distance: 90.4
click at [961, 297] on li "Studio Sesca" at bounding box center [1027, 298] width 132 height 17
copy li "Studio Sesca"
click at [191, 125] on icon at bounding box center [196, 130] width 15 height 15
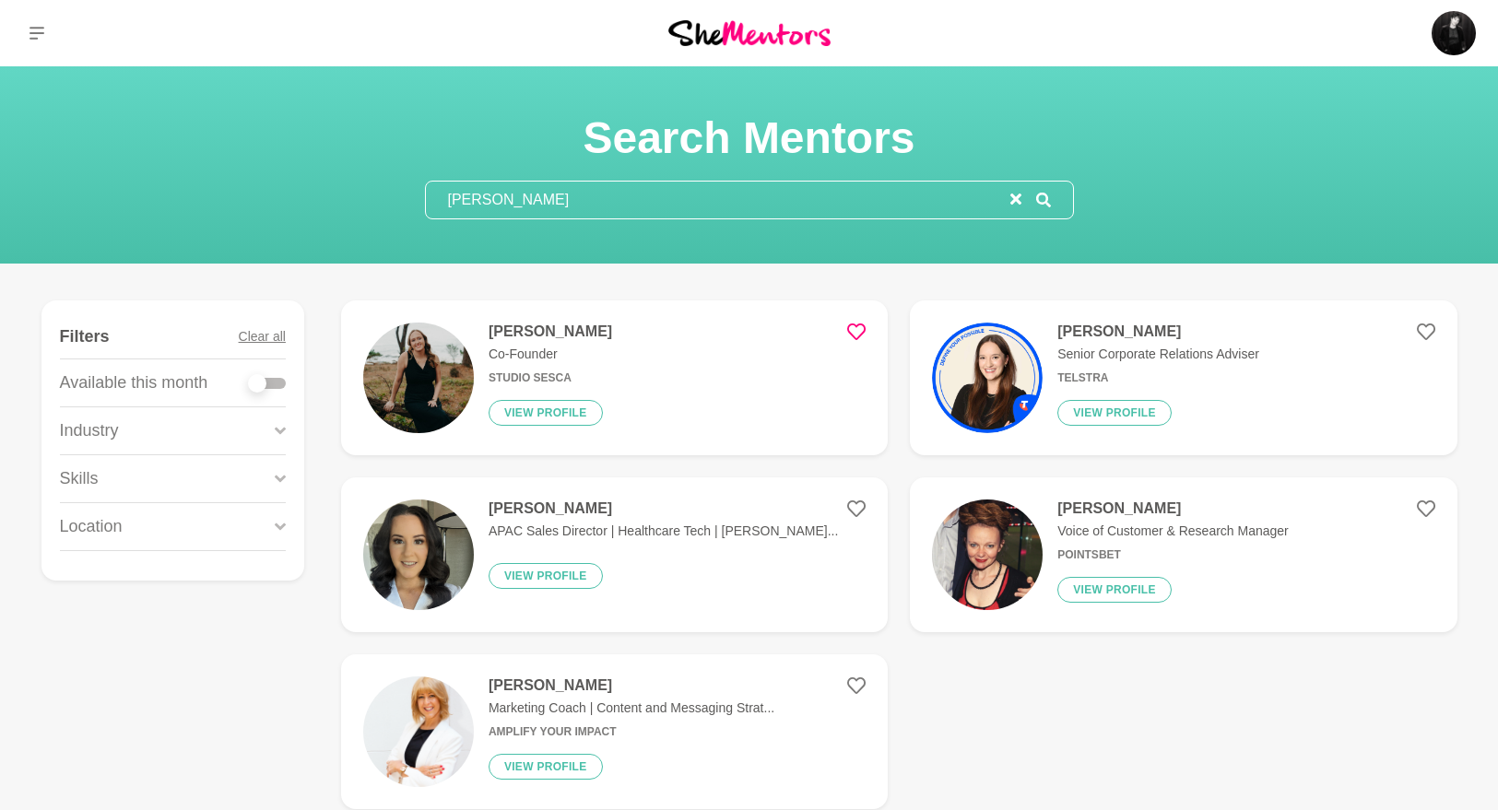
drag, startPoint x: 609, startPoint y: 205, endPoint x: 413, endPoint y: 189, distance: 197.0
click at [413, 189] on section "Search Mentors [PERSON_NAME]" at bounding box center [750, 165] width 708 height 109
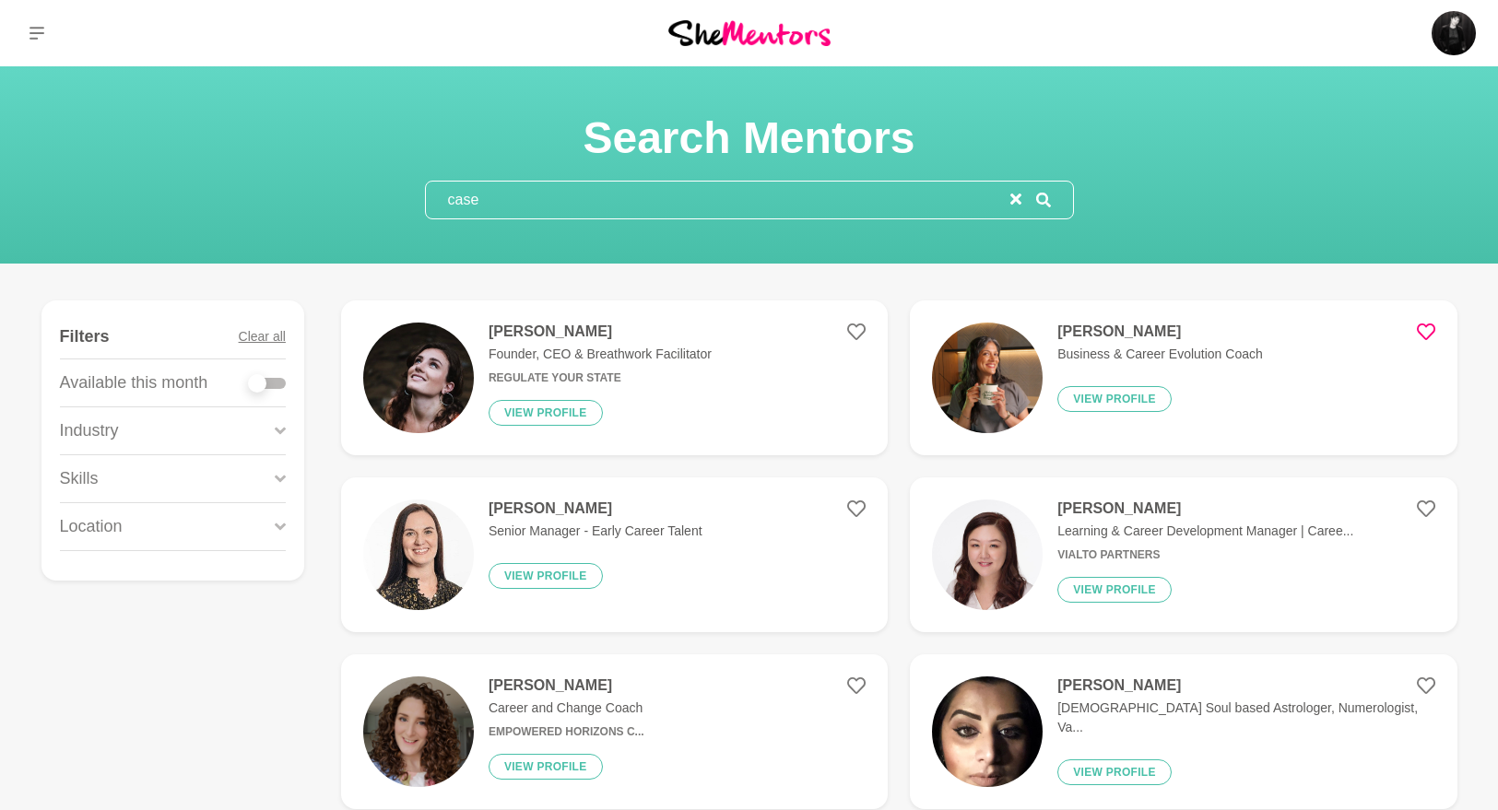
type input "[PERSON_NAME]"
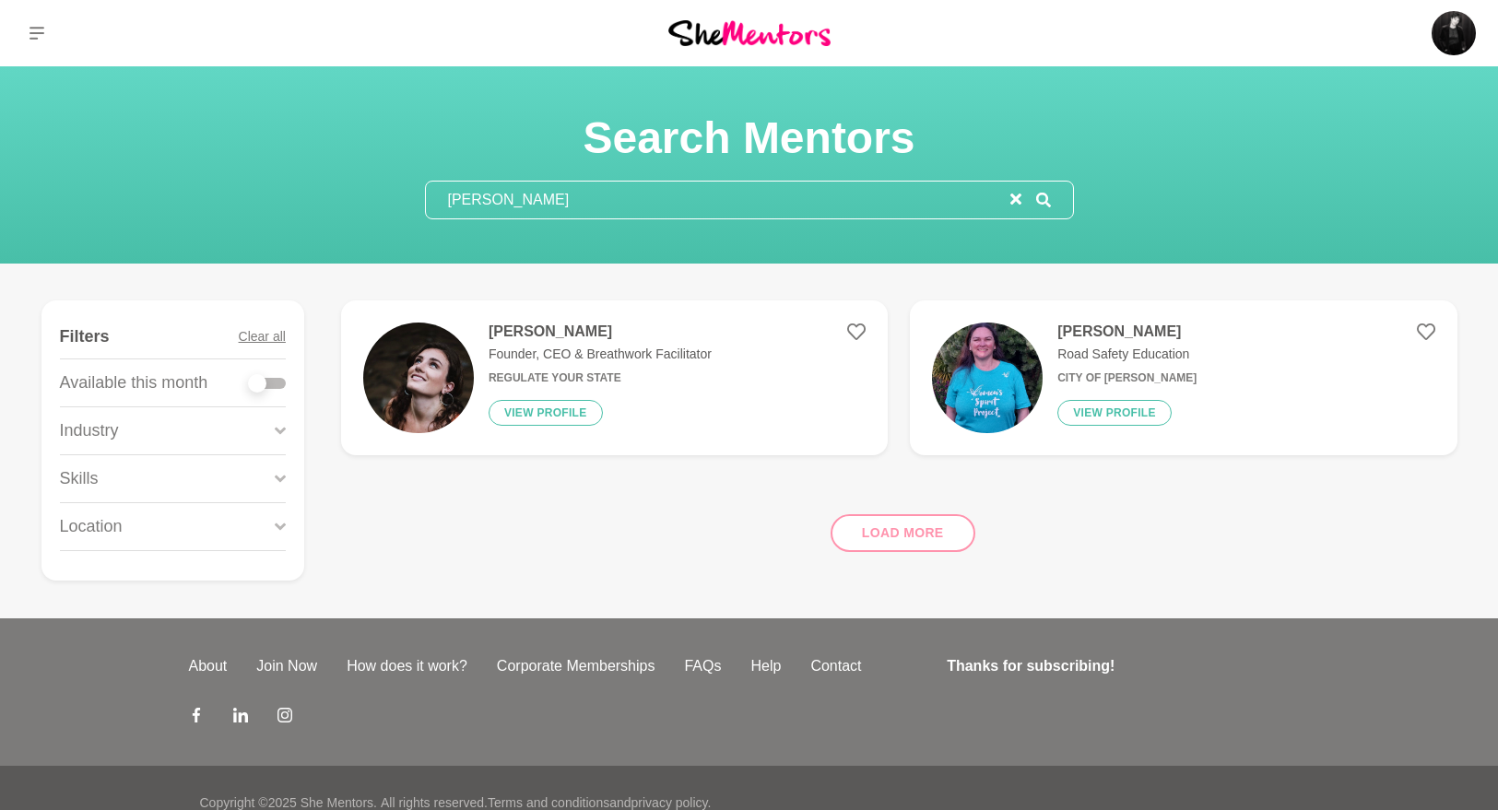
click at [420, 367] on img at bounding box center [418, 378] width 111 height 111
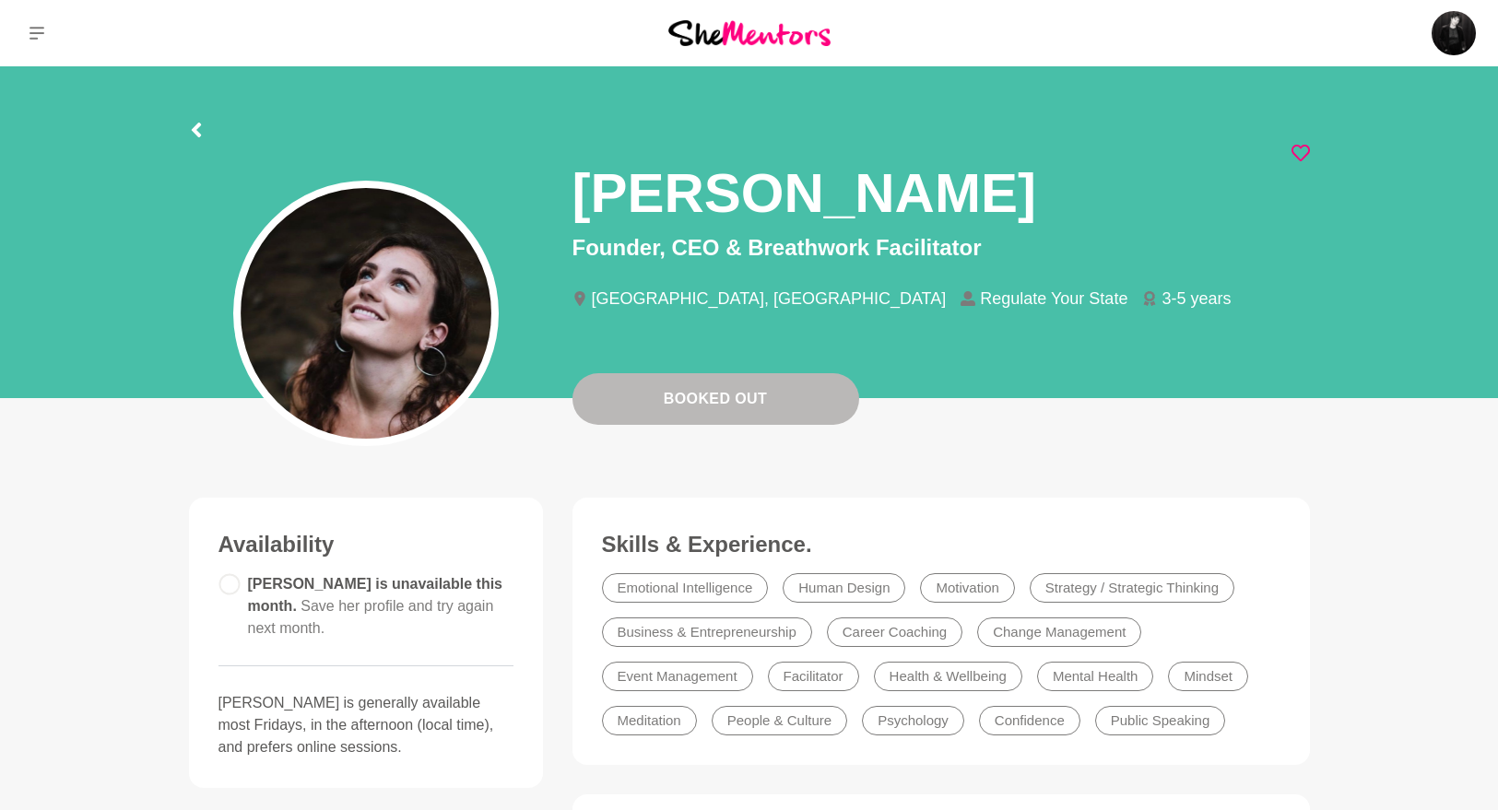
click at [1307, 145] on icon at bounding box center [1301, 153] width 18 height 18
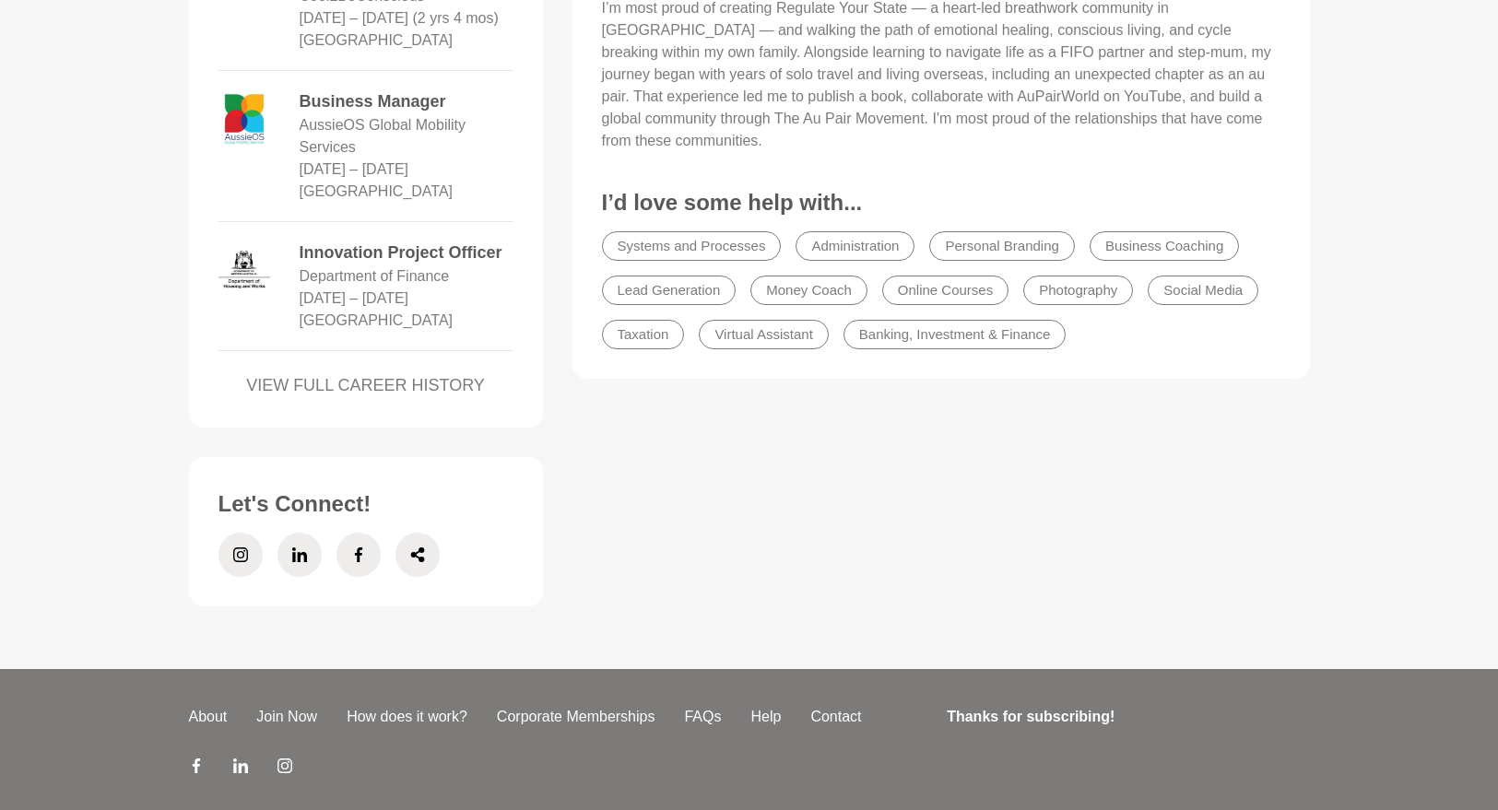
scroll to position [1295, 0]
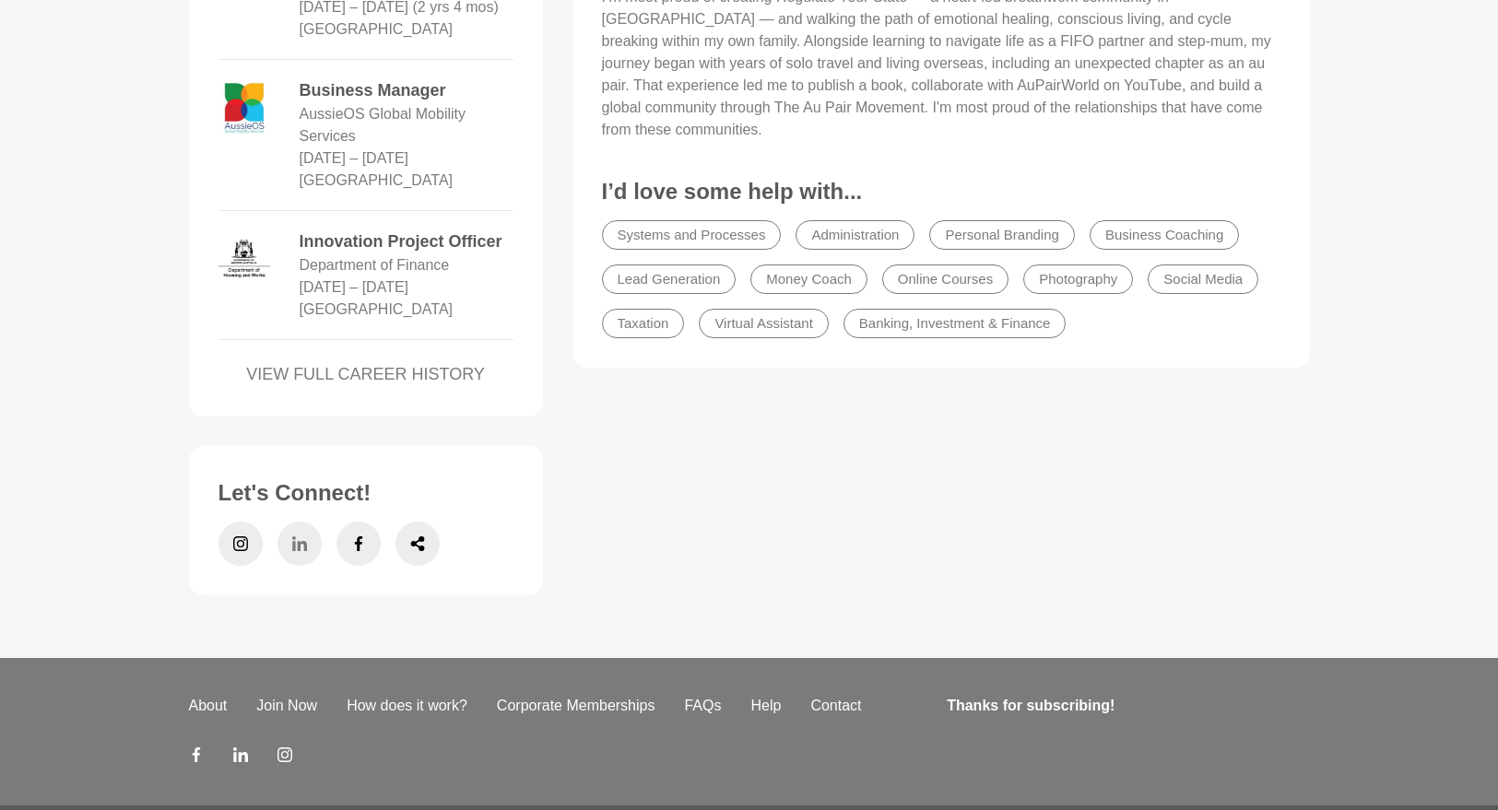
click at [310, 522] on span at bounding box center [300, 544] width 44 height 44
click at [248, 522] on span at bounding box center [241, 544] width 44 height 44
click at [422, 522] on icon at bounding box center [417, 544] width 15 height 44
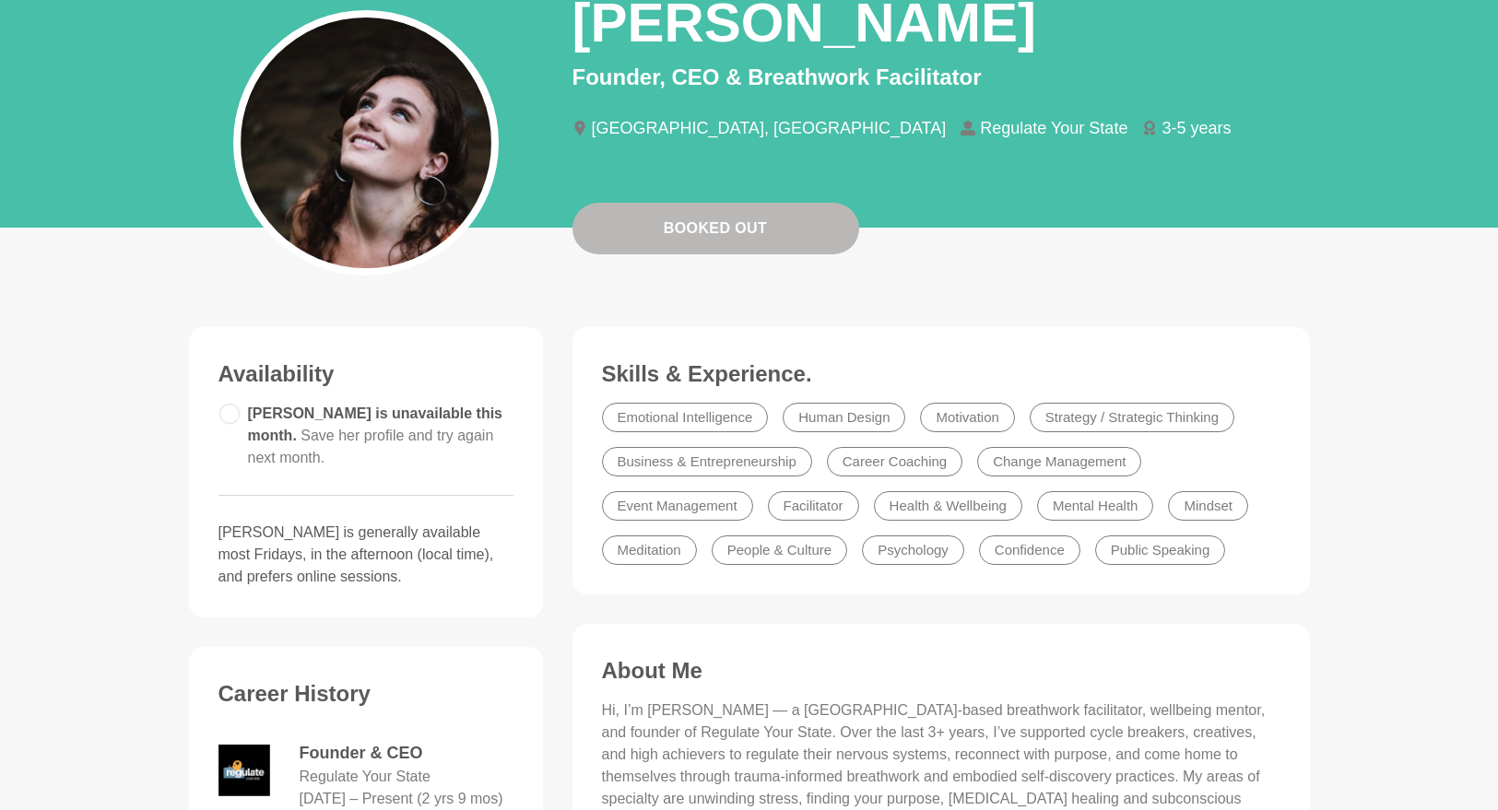
scroll to position [0, 0]
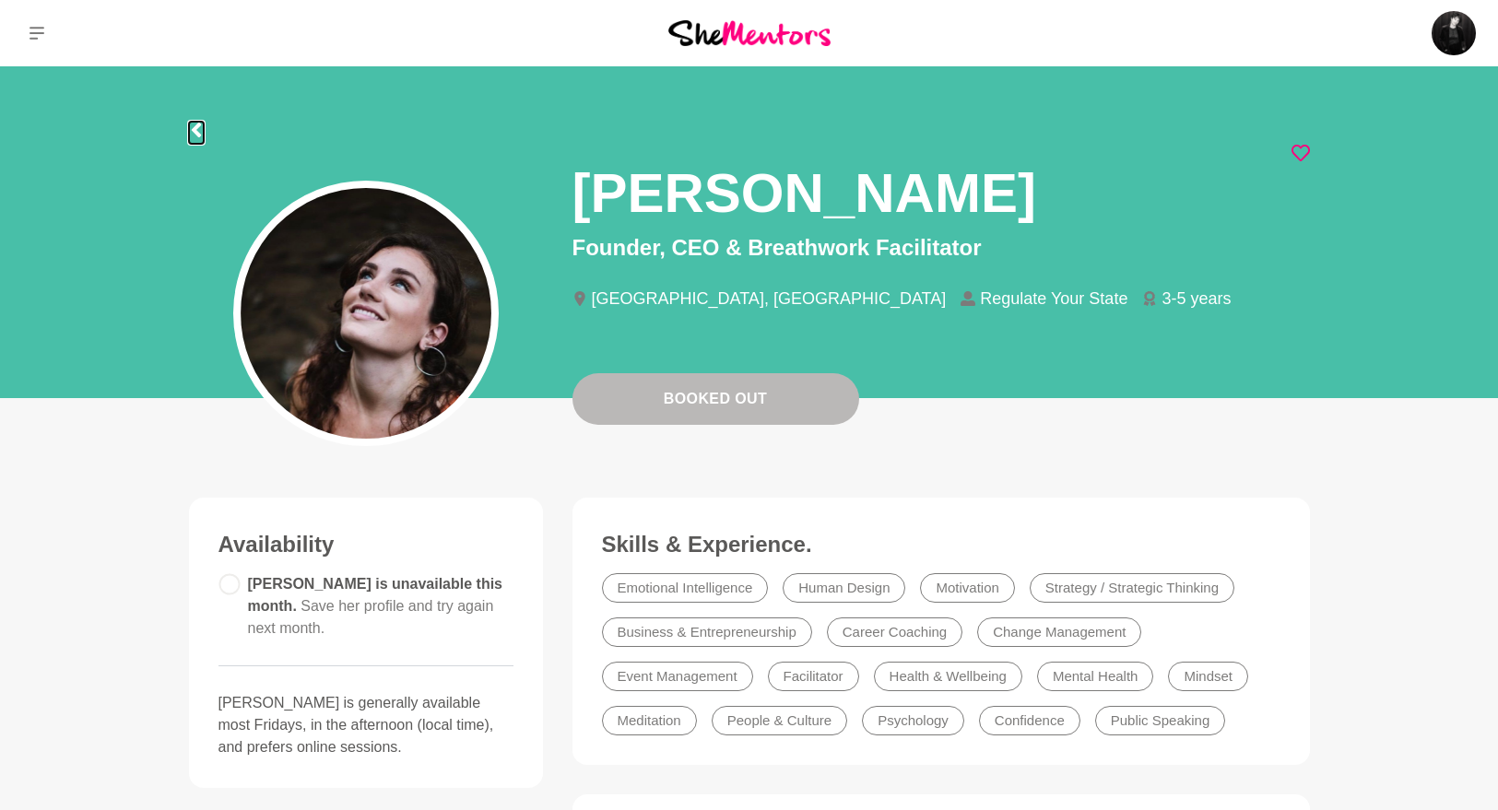
click at [190, 128] on icon at bounding box center [196, 130] width 15 height 15
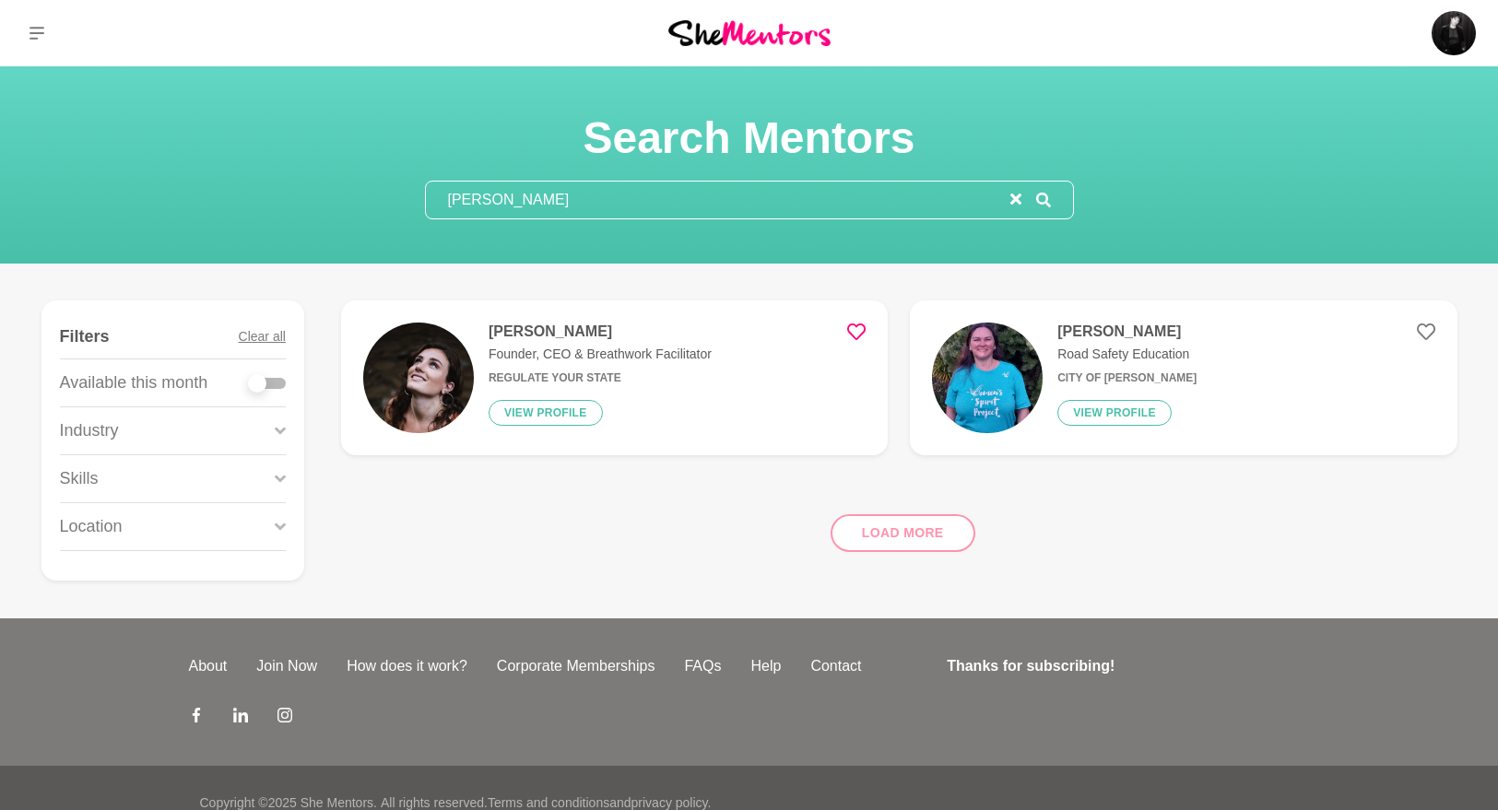
drag, startPoint x: 524, startPoint y: 203, endPoint x: 373, endPoint y: 183, distance: 151.7
click at [373, 183] on div "Search Mentors [PERSON_NAME]" at bounding box center [749, 165] width 1454 height 109
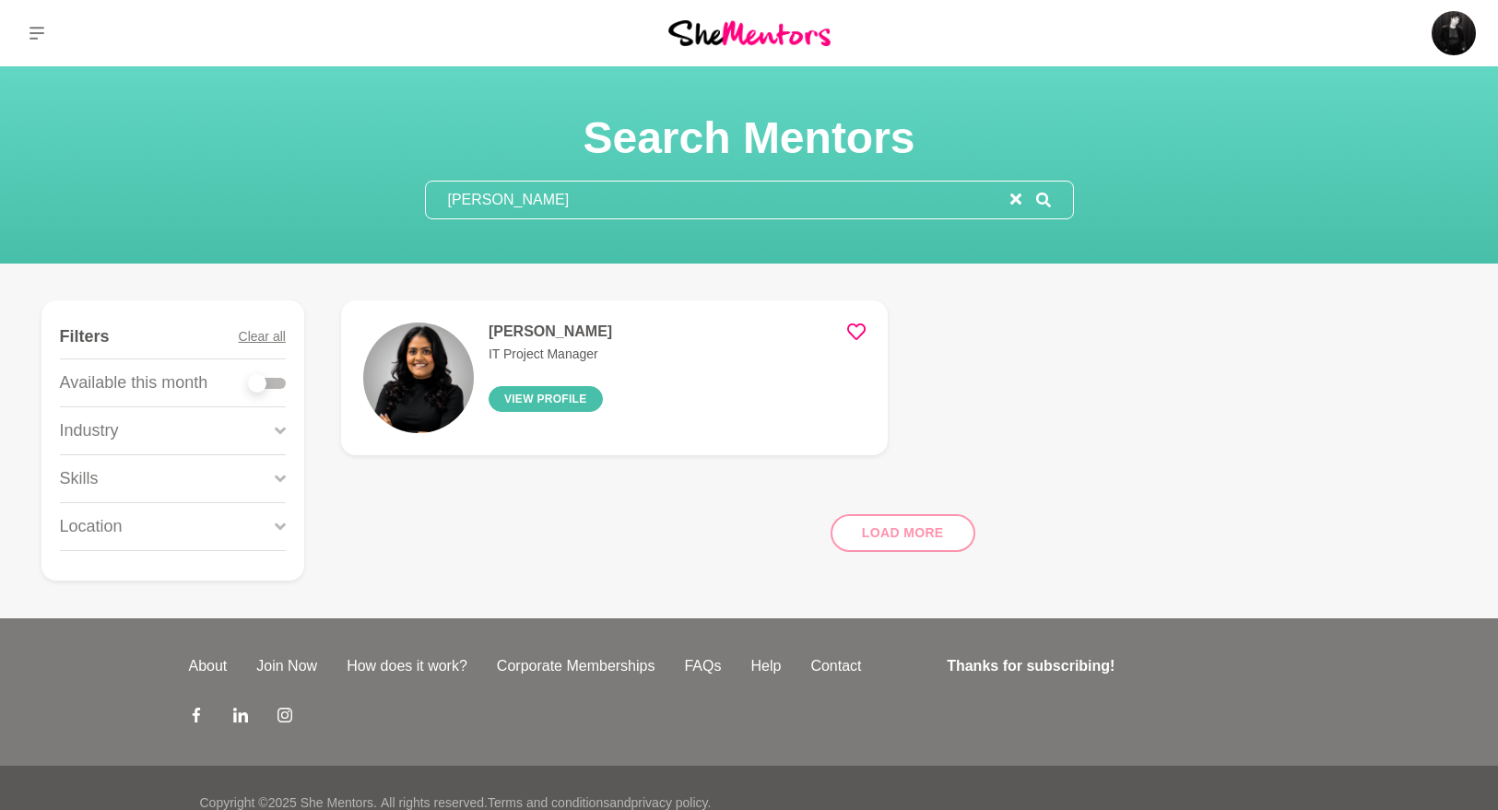
type input "[PERSON_NAME]"
click at [543, 410] on button "View profile" at bounding box center [546, 399] width 114 height 26
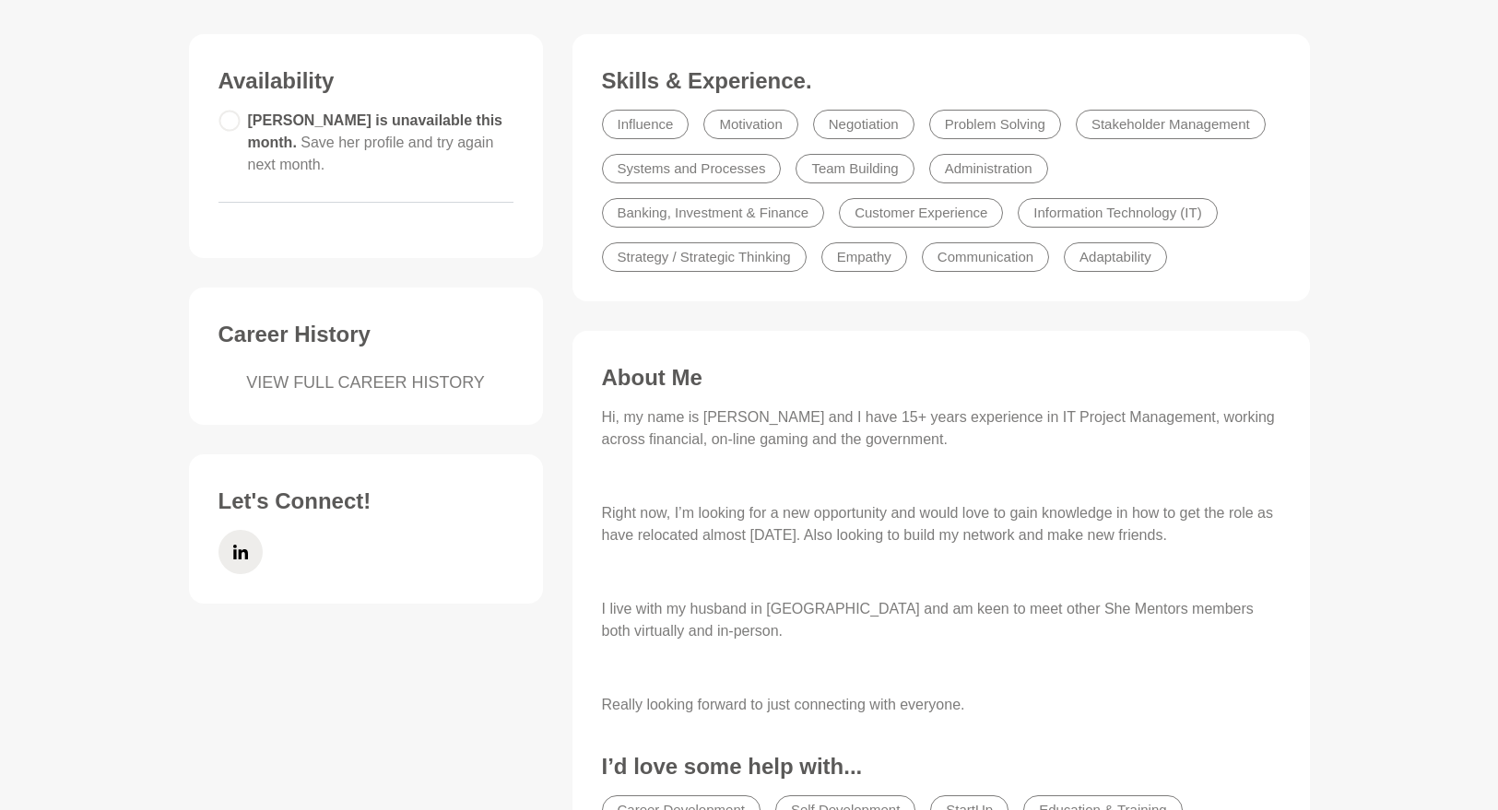
scroll to position [446, 0]
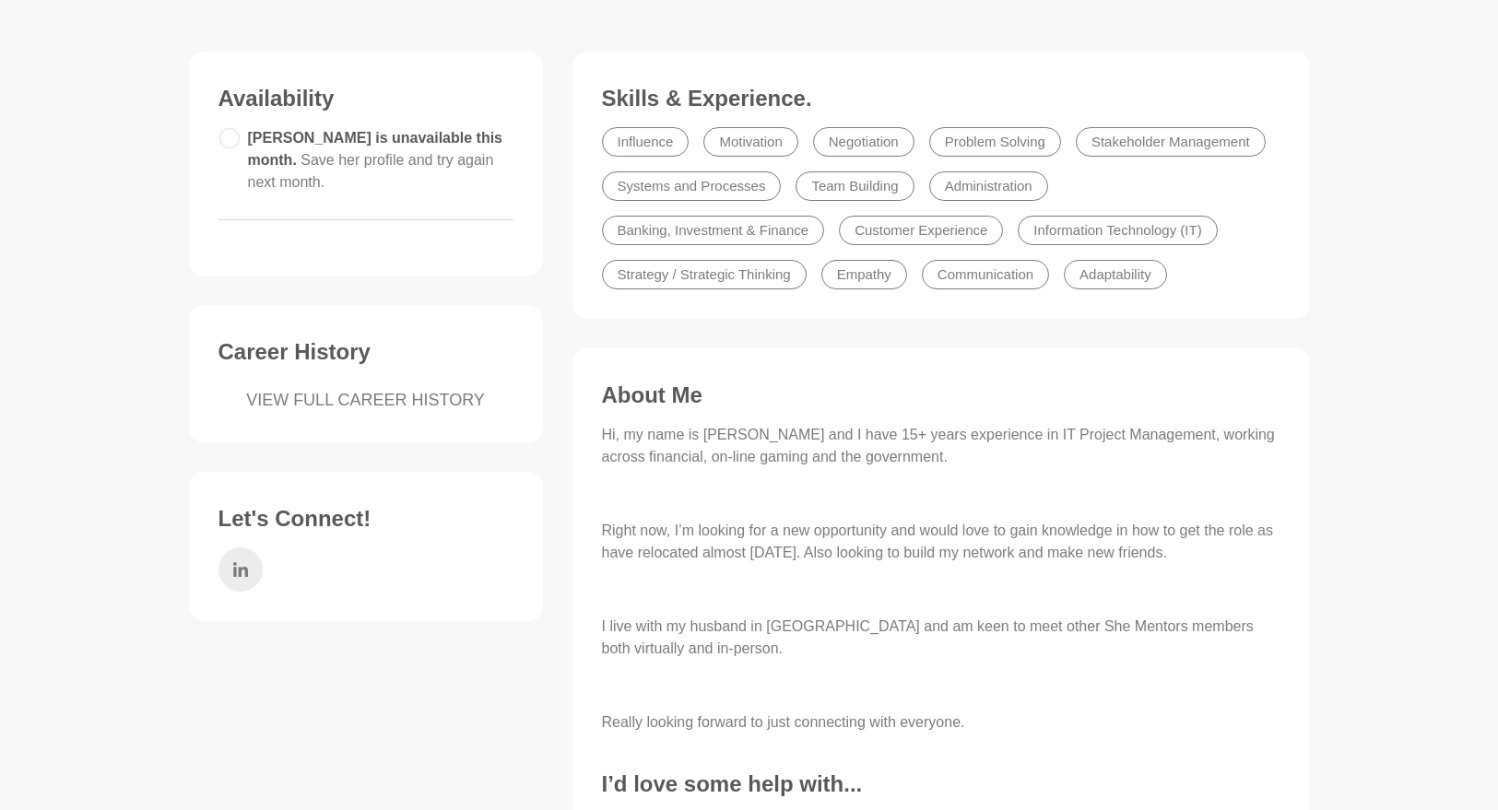
click at [222, 548] on span at bounding box center [241, 570] width 44 height 44
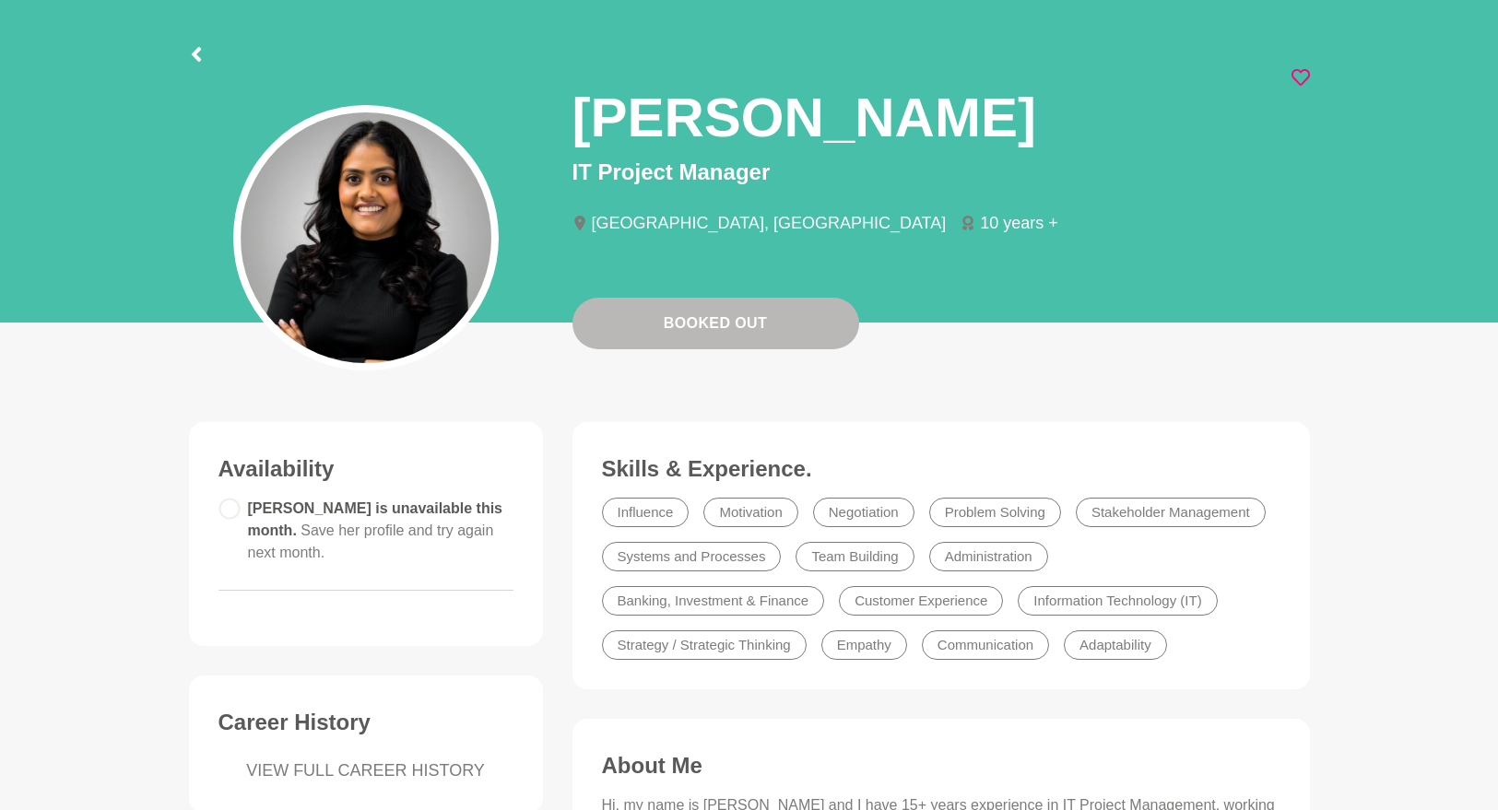
scroll to position [0, 0]
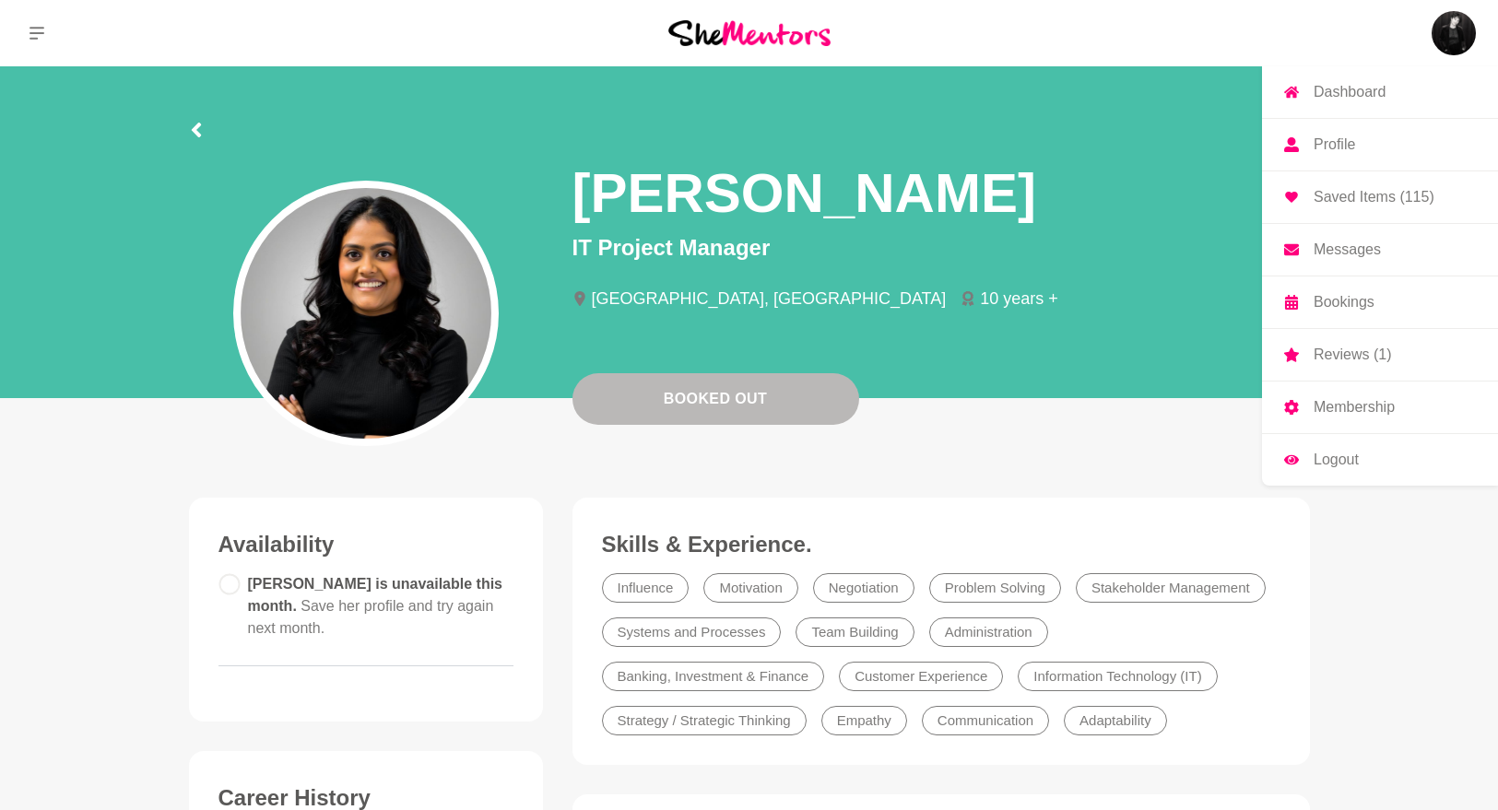
click at [1457, 22] on img at bounding box center [1454, 33] width 44 height 44
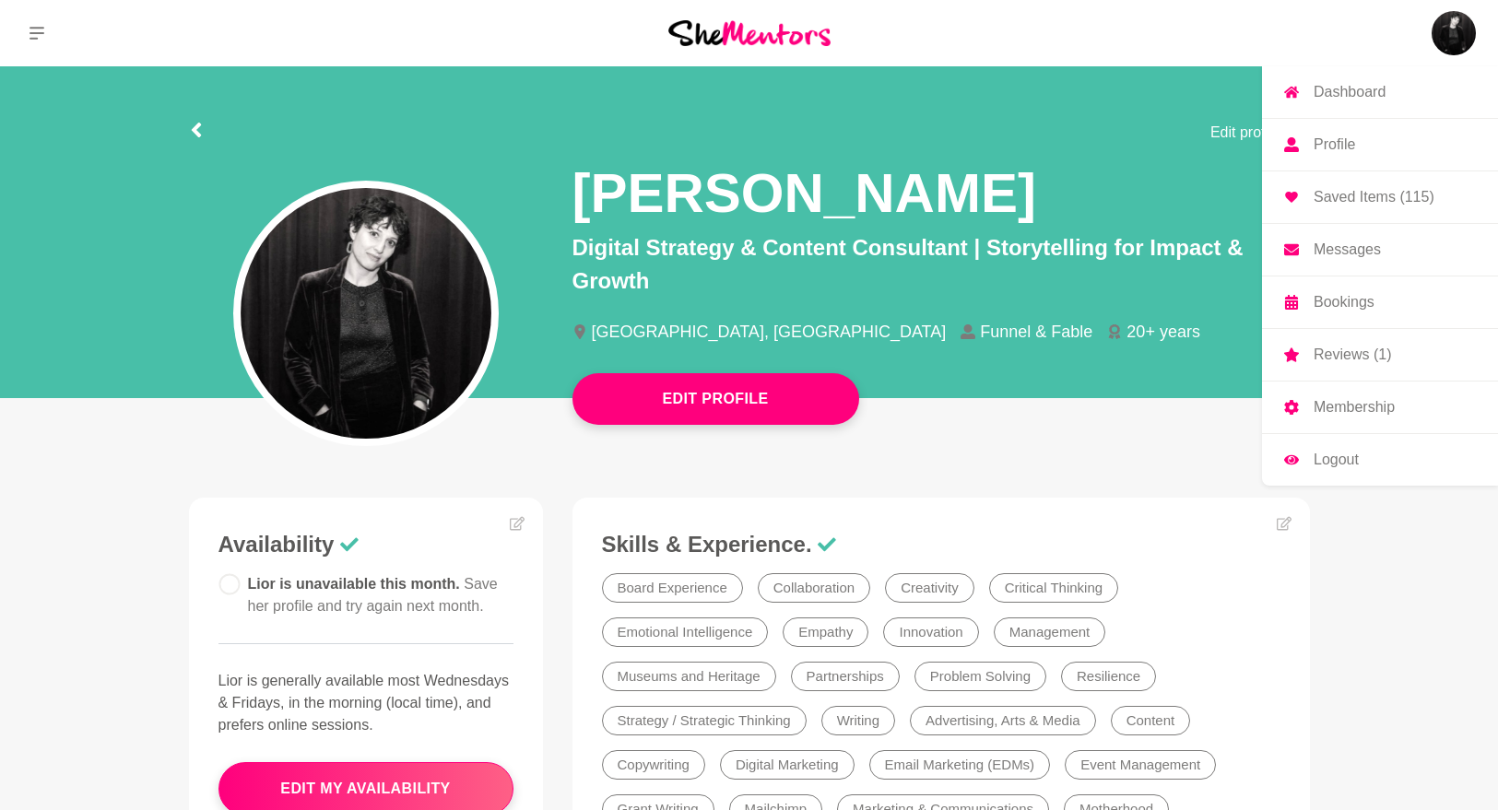
click at [1349, 309] on p "Bookings" at bounding box center [1344, 302] width 61 height 15
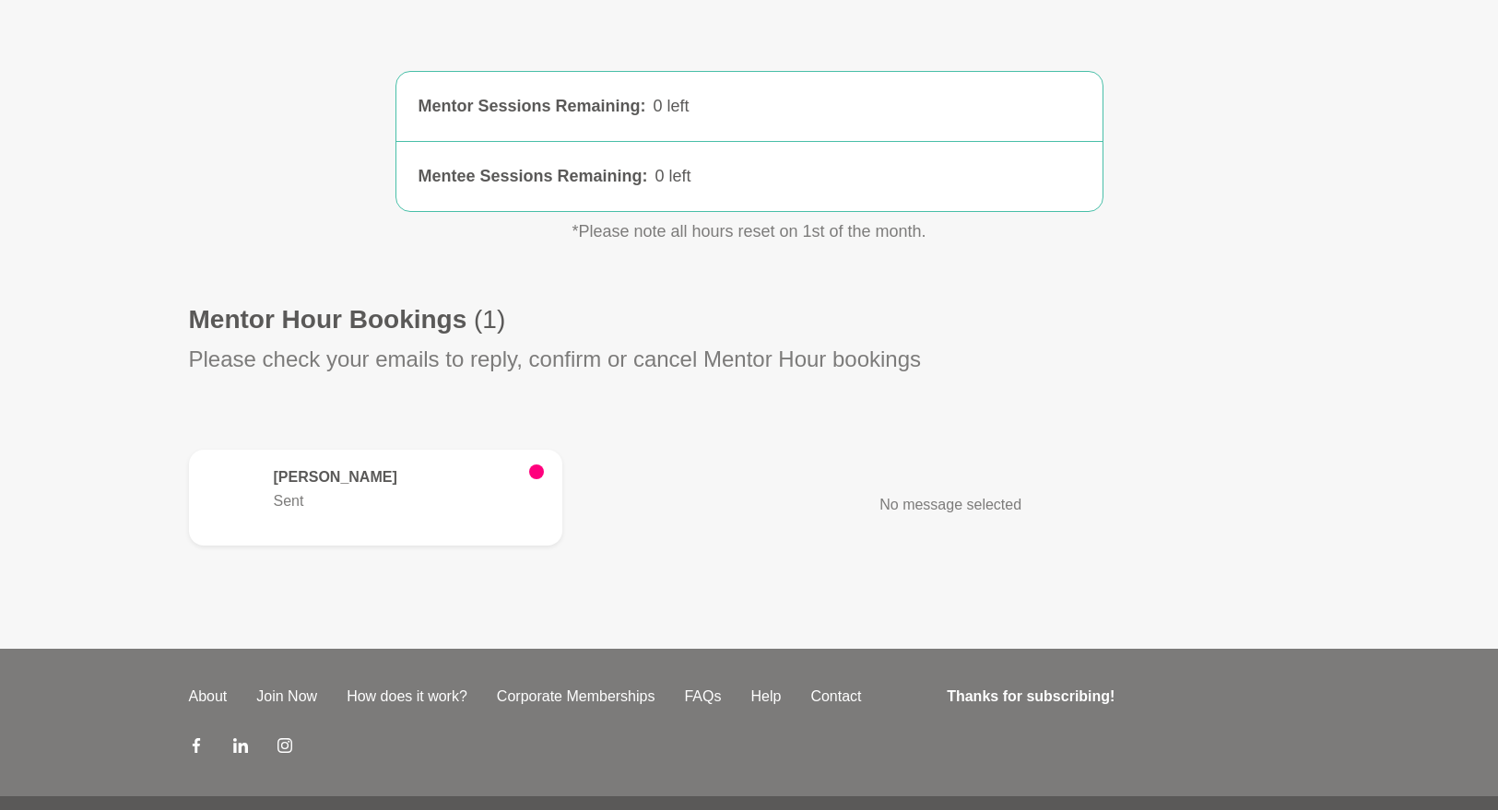
scroll to position [313, 0]
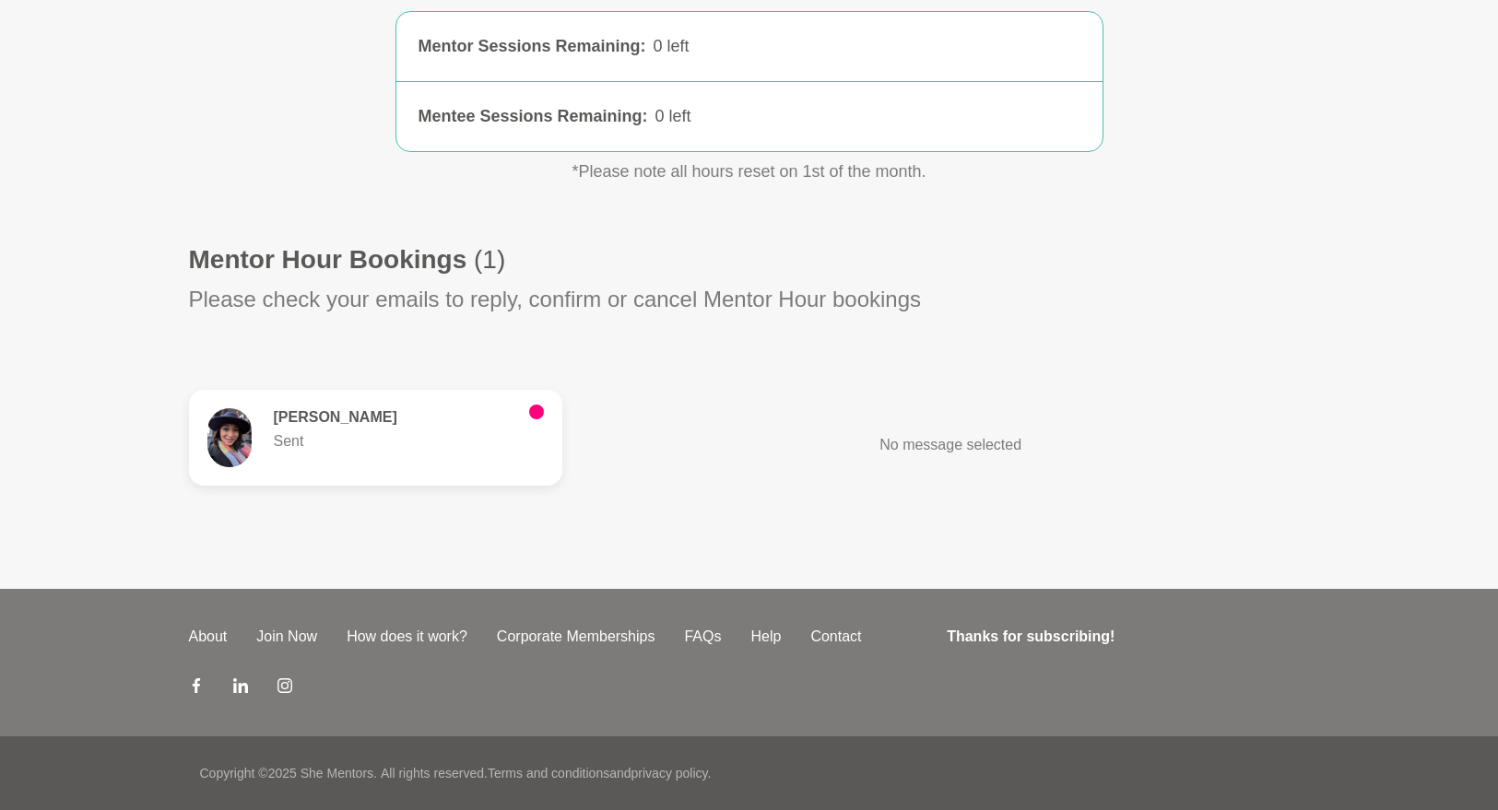
drag, startPoint x: 275, startPoint y: 418, endPoint x: 449, endPoint y: 422, distance: 174.3
click at [449, 422] on h6 "[PERSON_NAME]" at bounding box center [394, 417] width 241 height 18
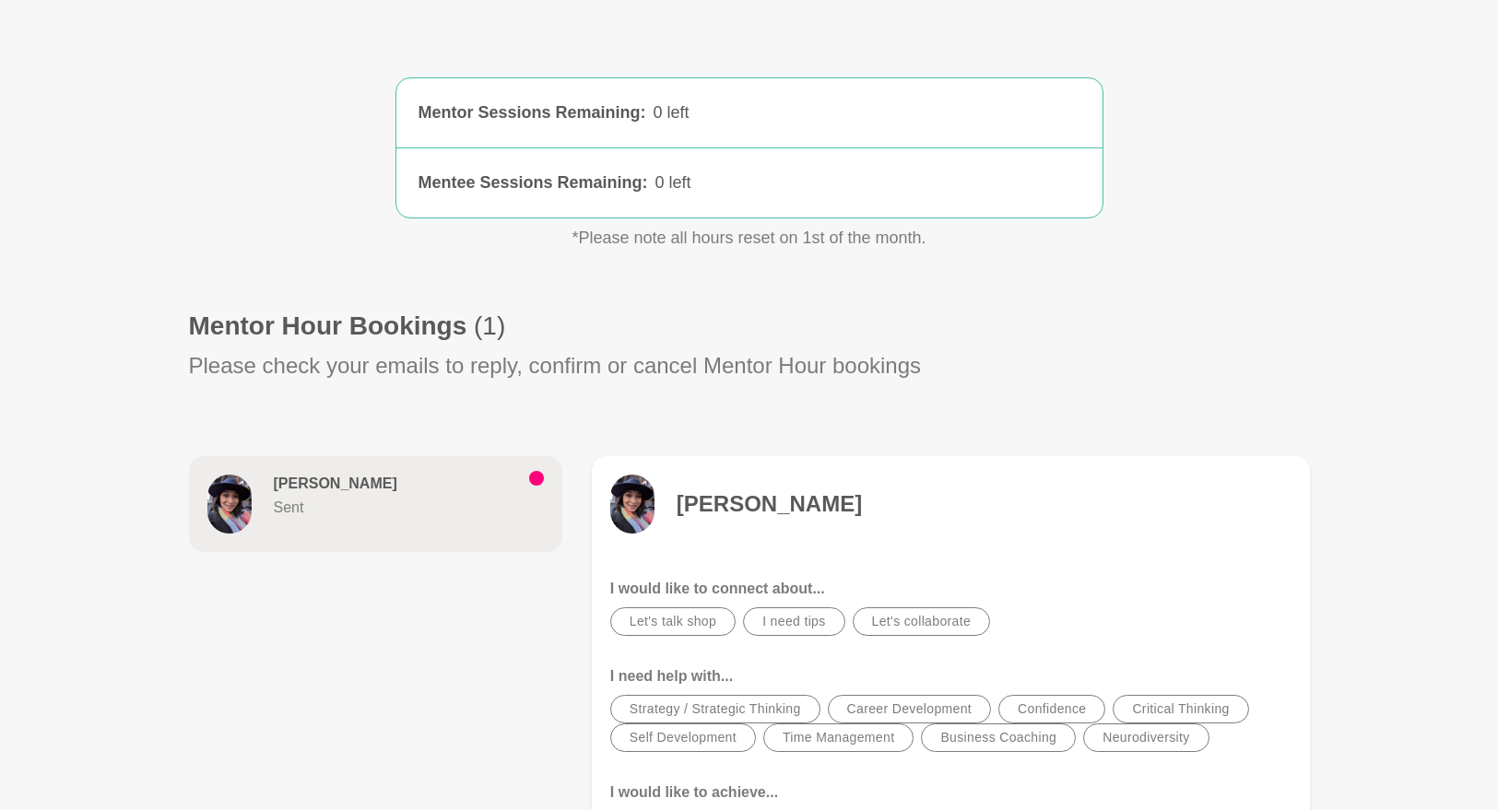
scroll to position [310, 0]
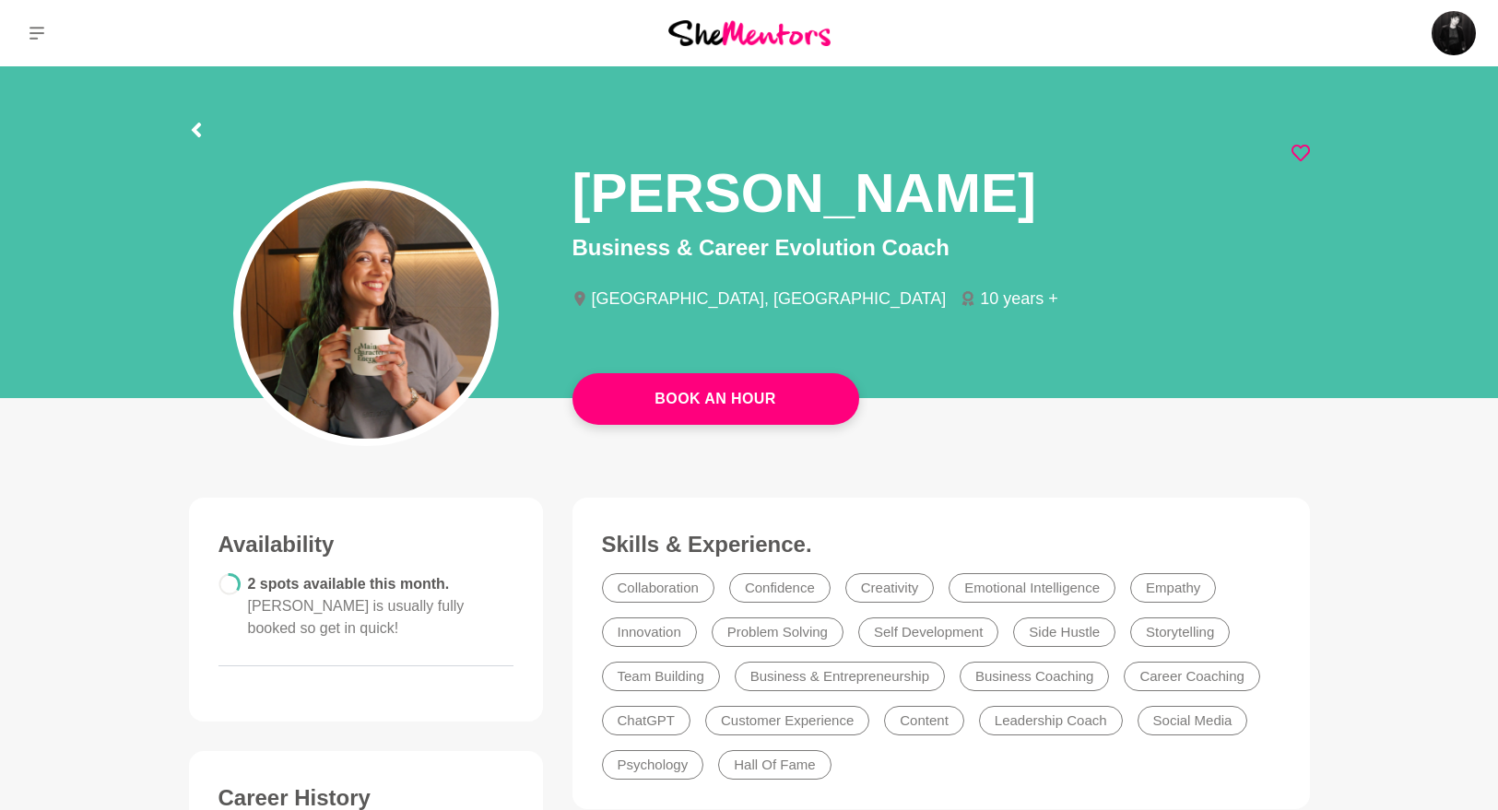
click at [1300, 153] on icon at bounding box center [1301, 153] width 18 height 18
click at [1300, 156] on icon at bounding box center [1301, 153] width 18 height 18
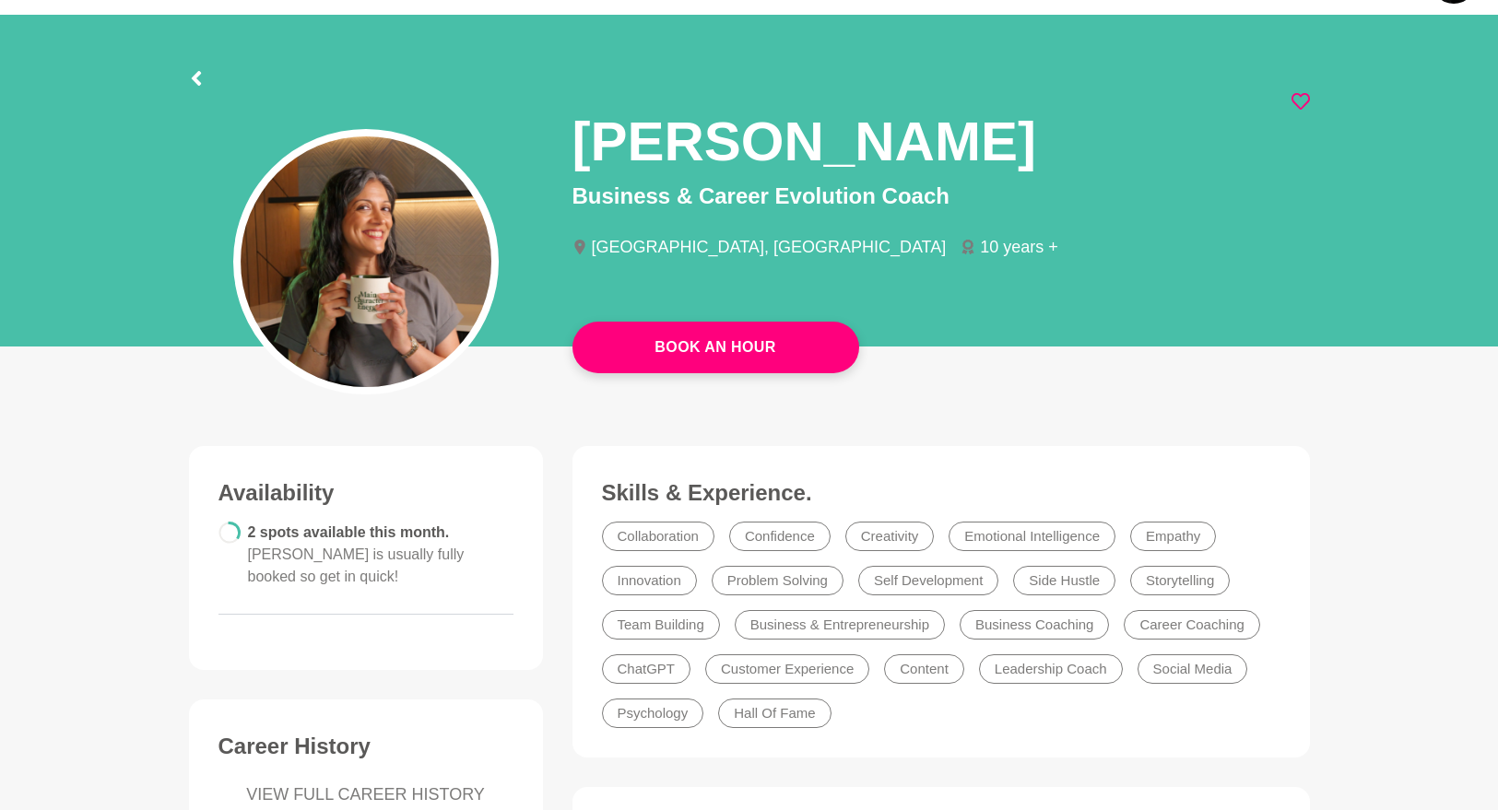
scroll to position [276, 0]
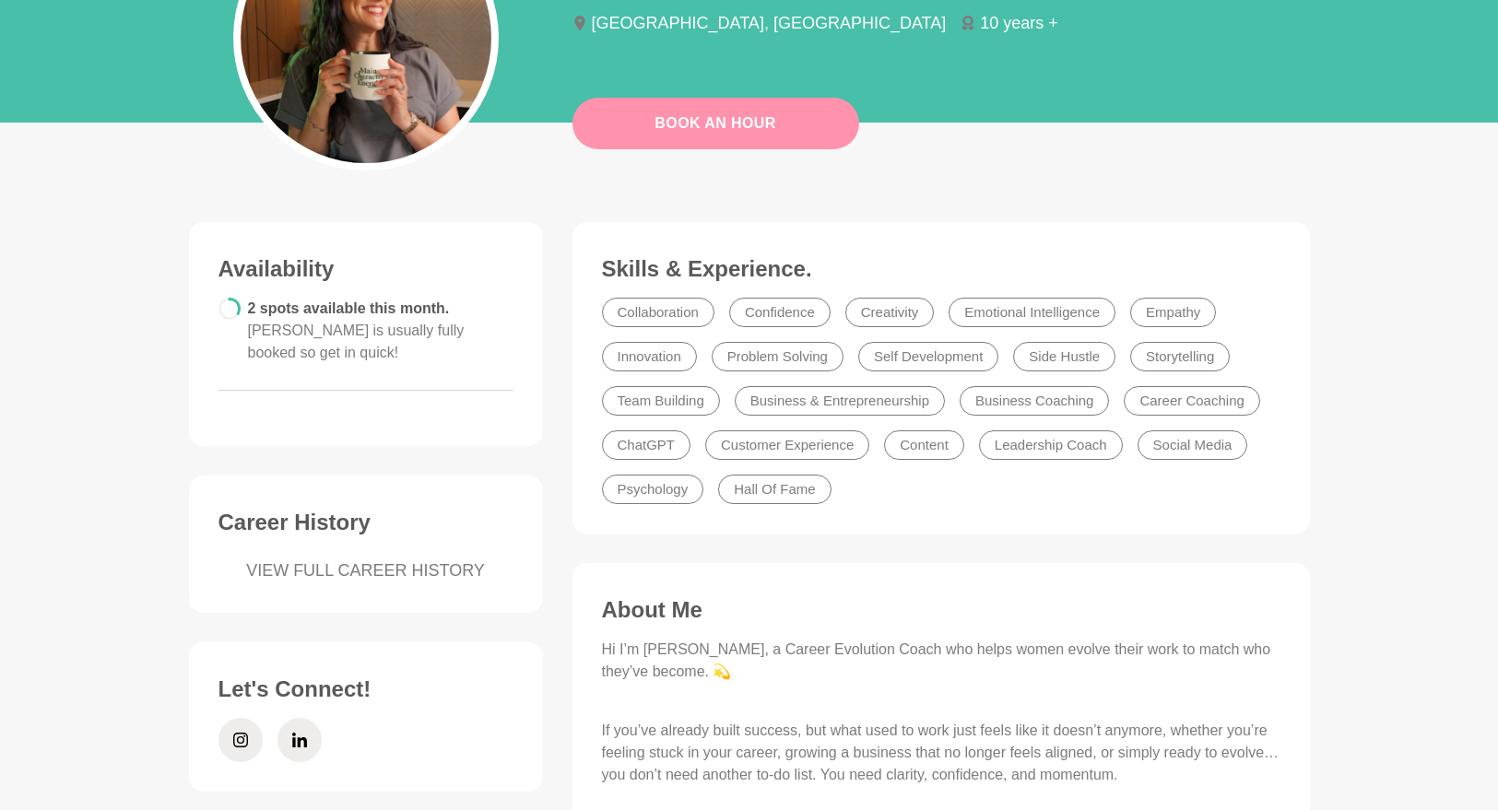
click at [776, 106] on button "Book An Hour" at bounding box center [716, 124] width 287 height 52
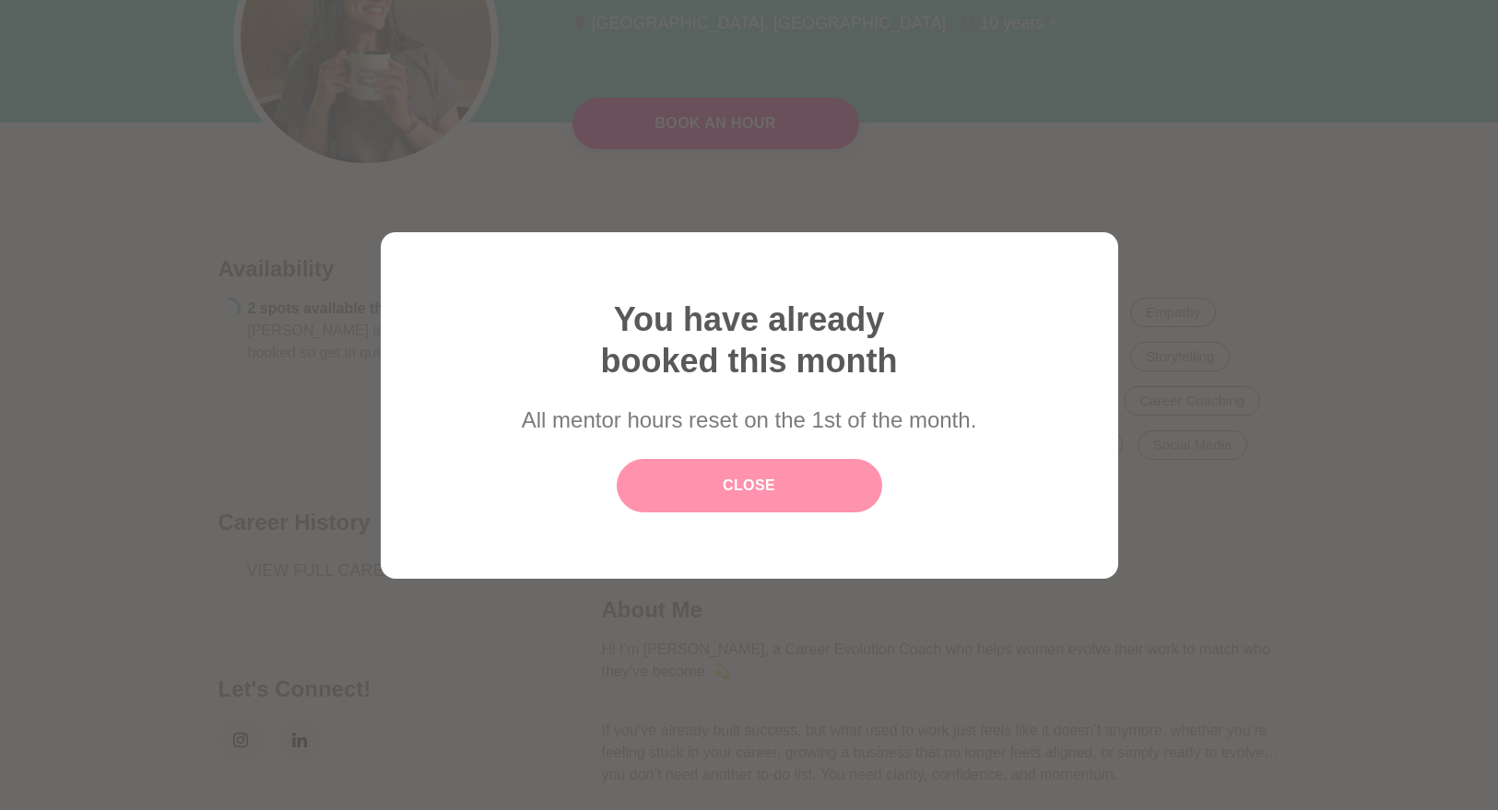
click at [770, 468] on link "Close" at bounding box center [750, 485] width 266 height 53
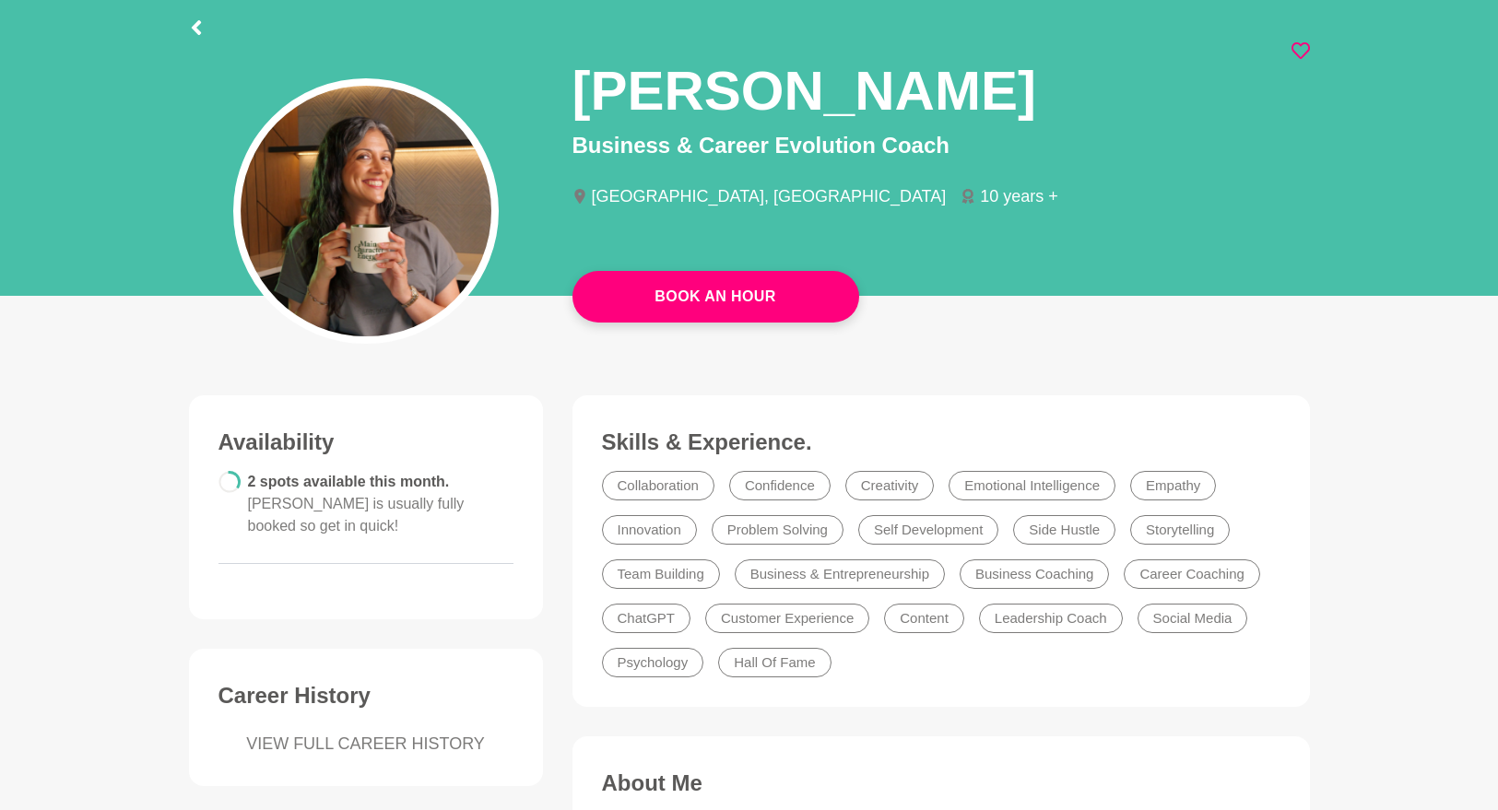
scroll to position [0, 0]
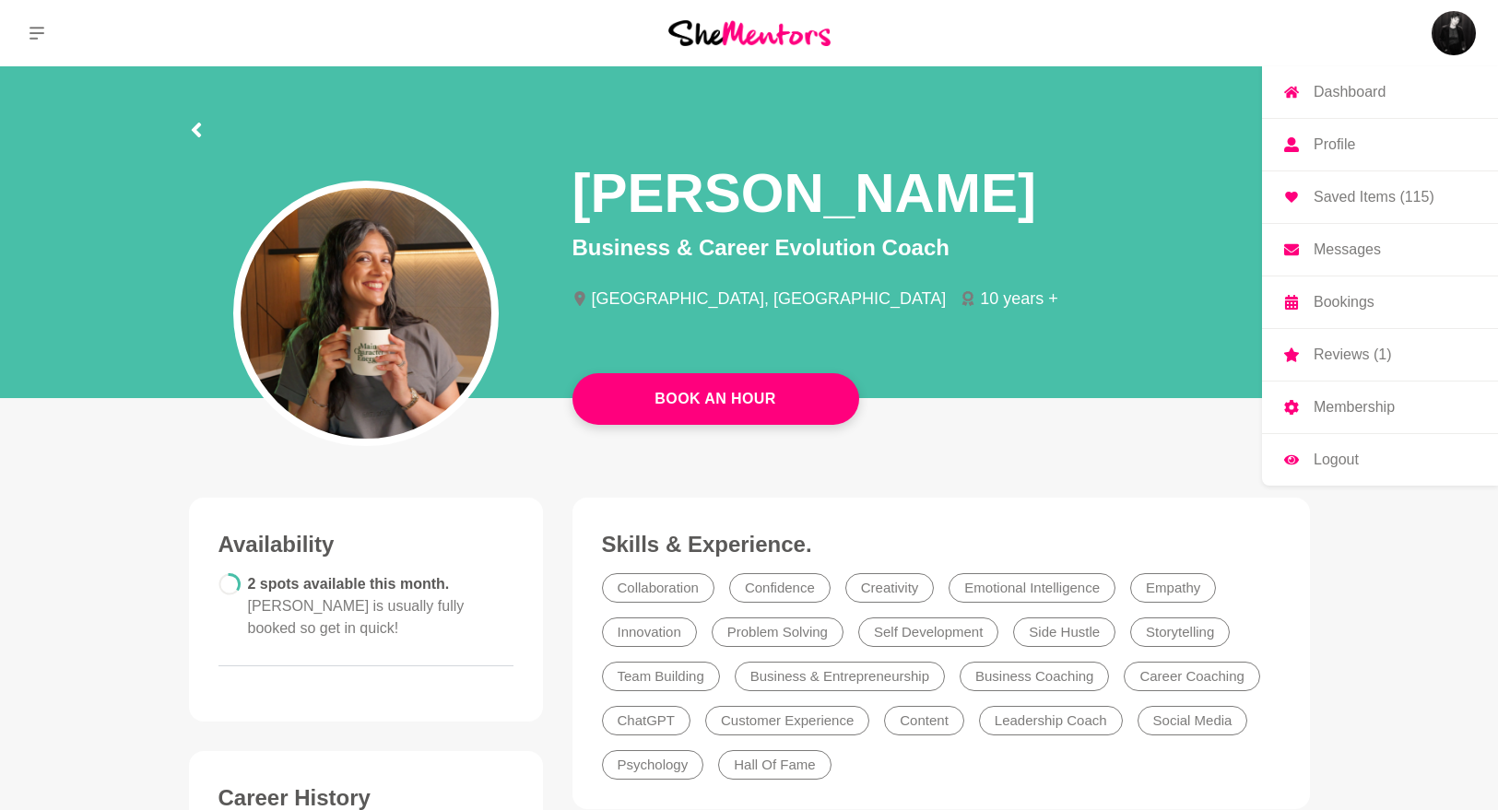
click at [1322, 313] on link "Bookings" at bounding box center [1380, 303] width 236 height 52
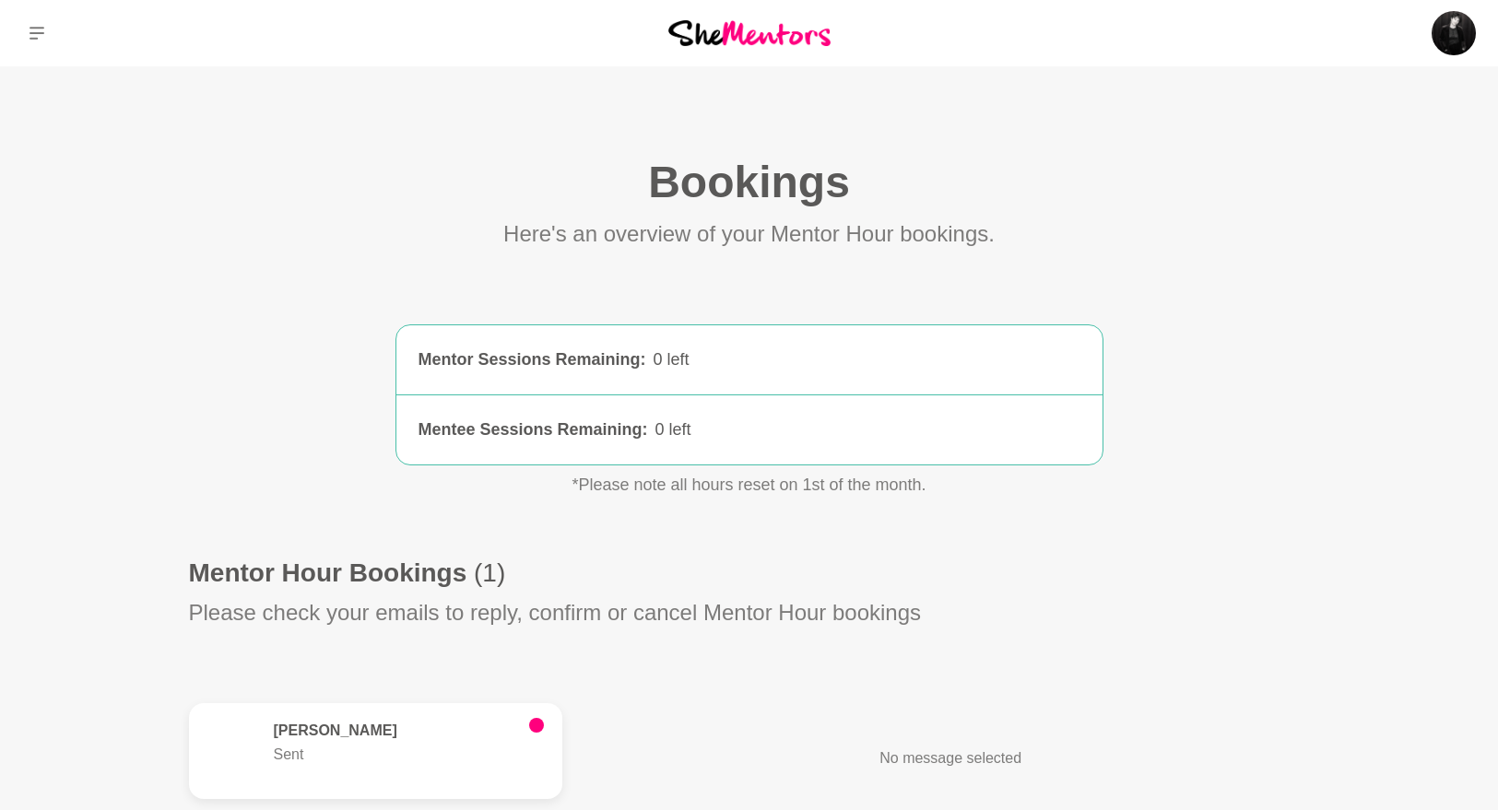
scroll to position [313, 0]
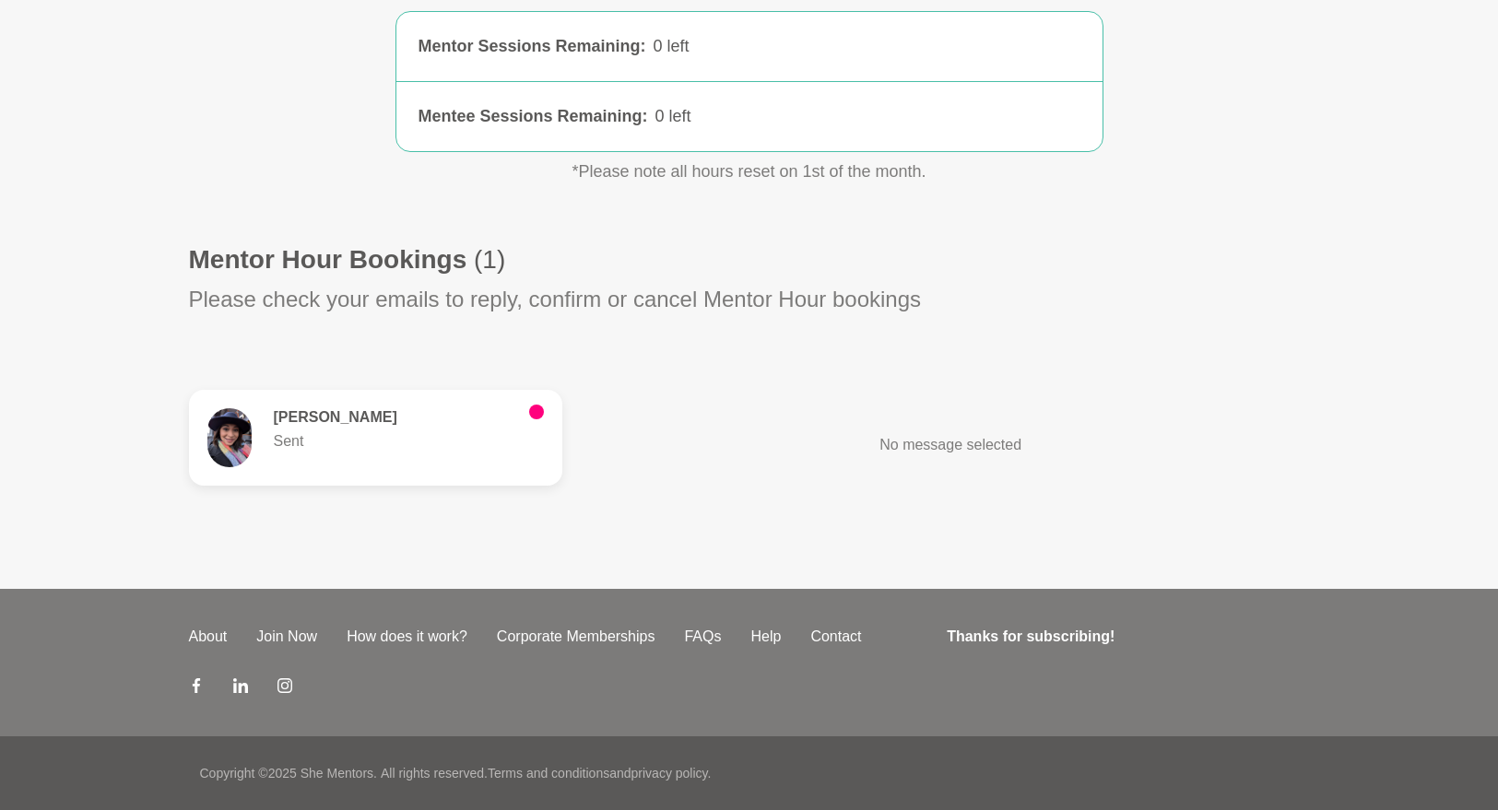
click at [450, 420] on h6 "[PERSON_NAME]" at bounding box center [394, 417] width 241 height 18
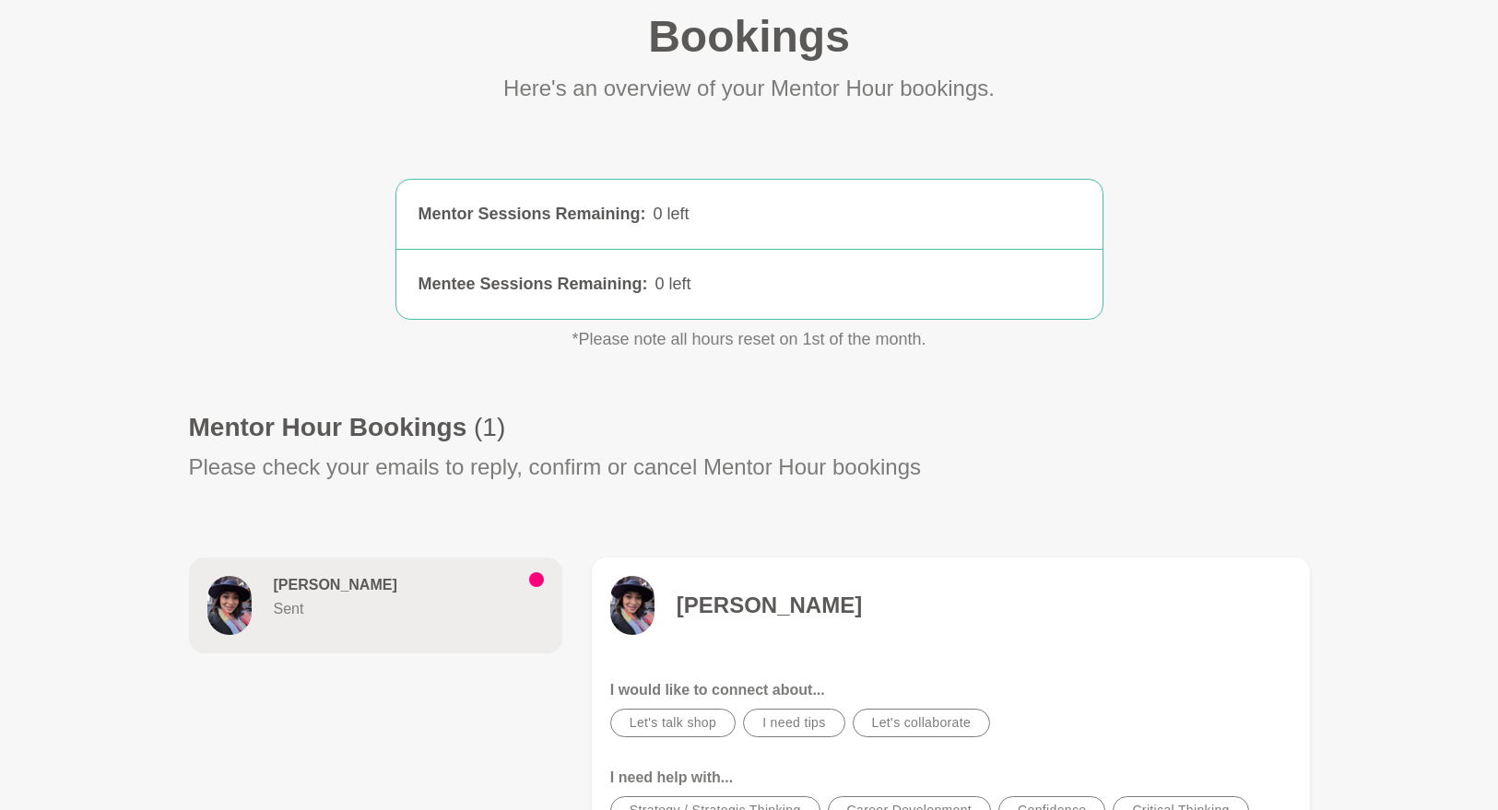
scroll to position [277, 0]
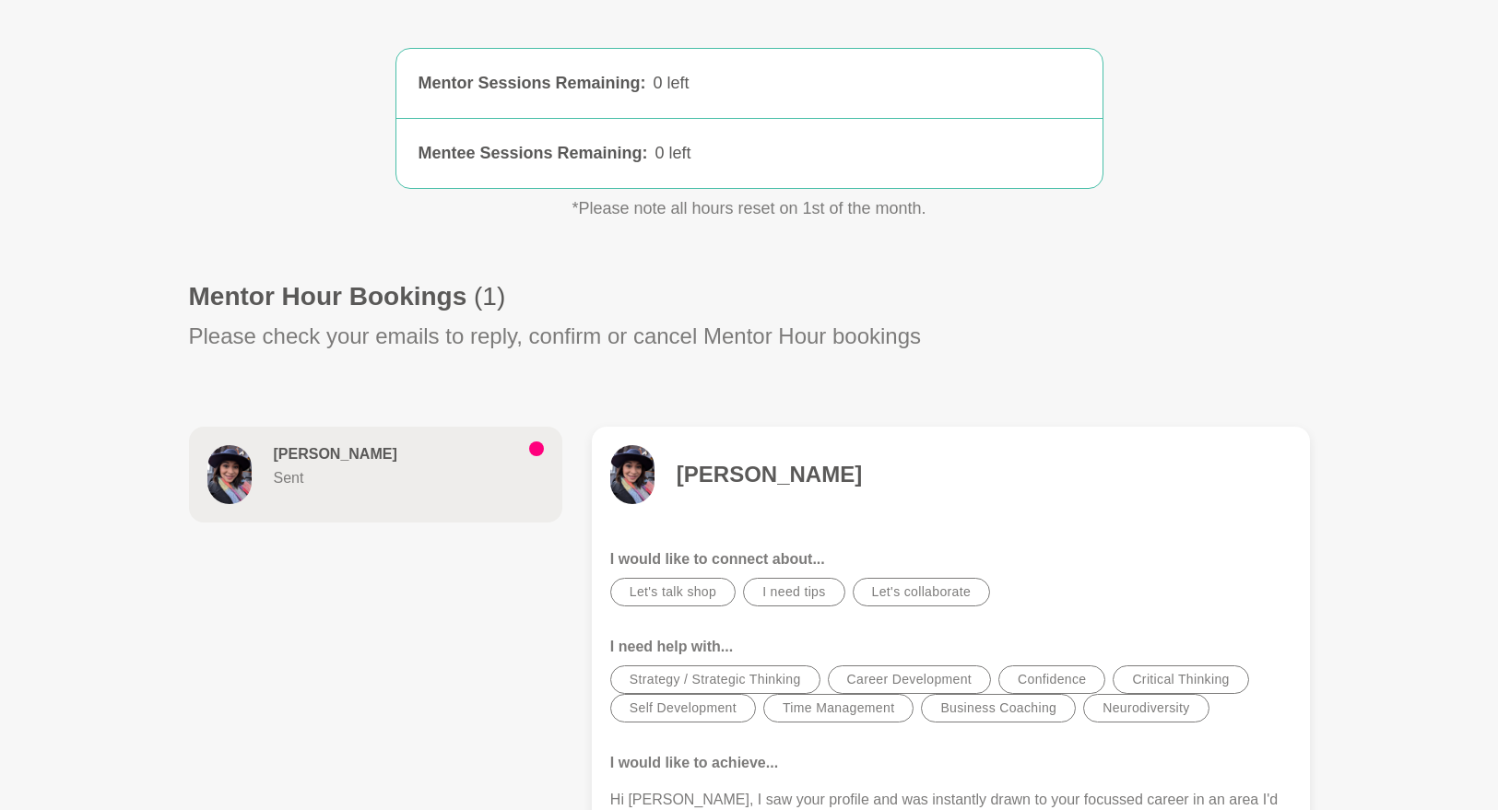
click at [769, 464] on h4 "[PERSON_NAME]" at bounding box center [769, 475] width 185 height 28
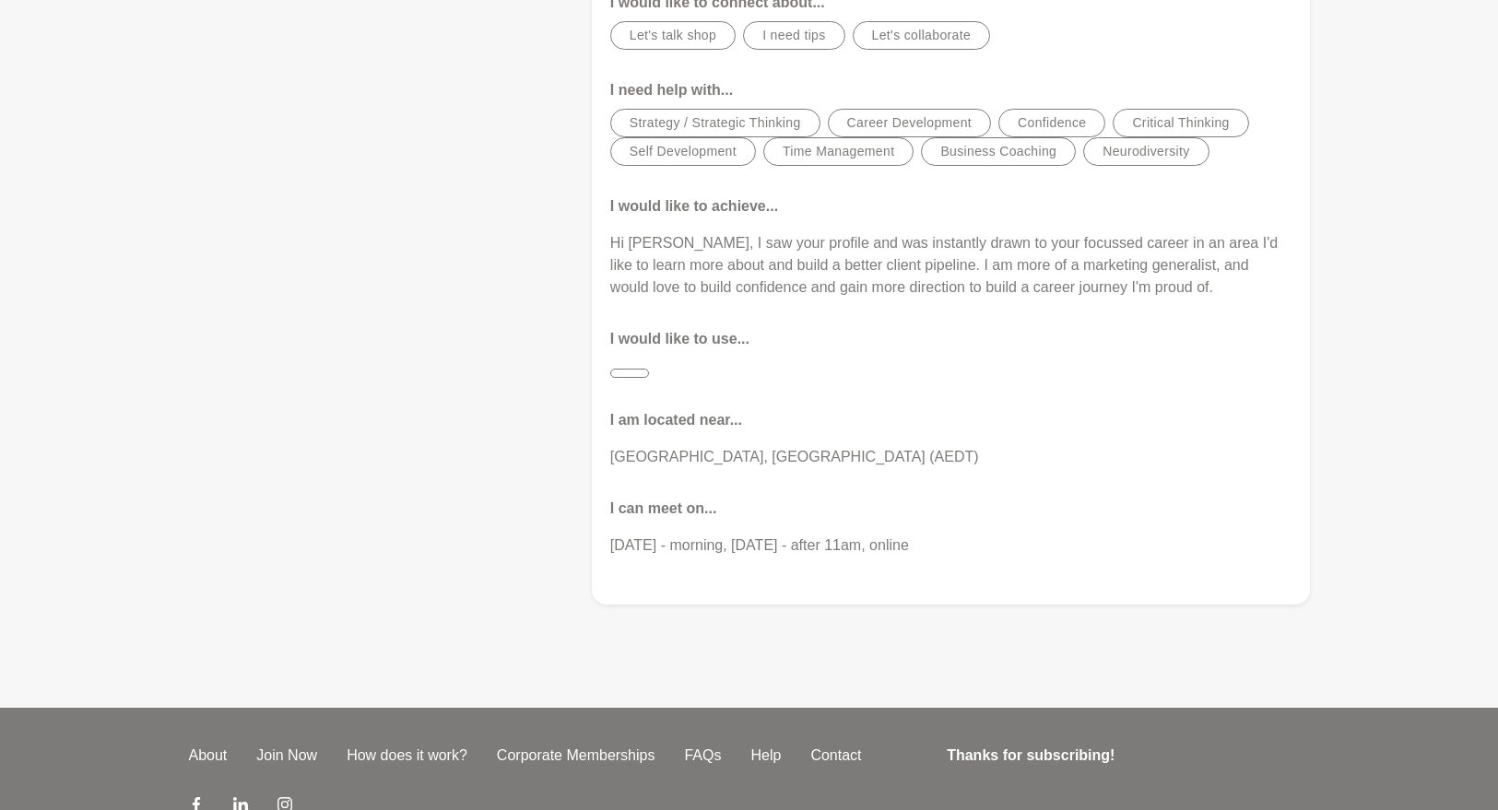
scroll to position [869, 0]
